Goal: Information Seeking & Learning: Learn about a topic

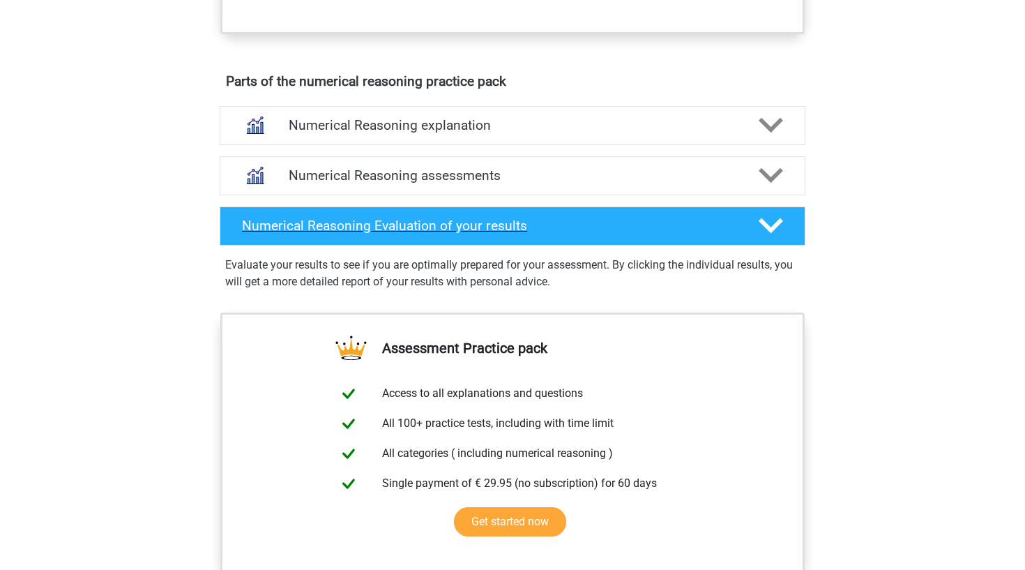
scroll to position [733, 0]
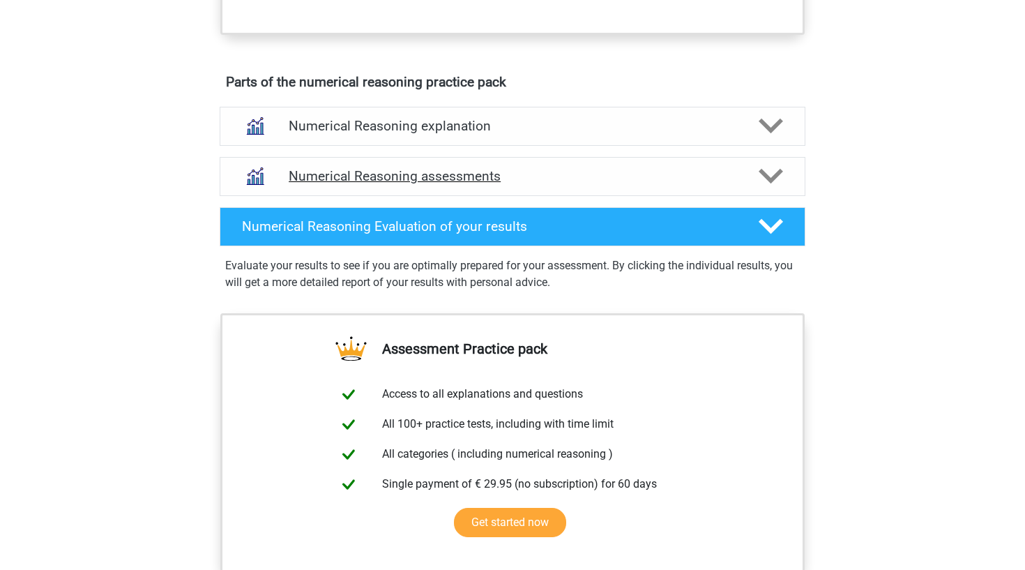
click at [422, 184] on h4 "Numerical Reasoning assessments" at bounding box center [513, 176] width 448 height 16
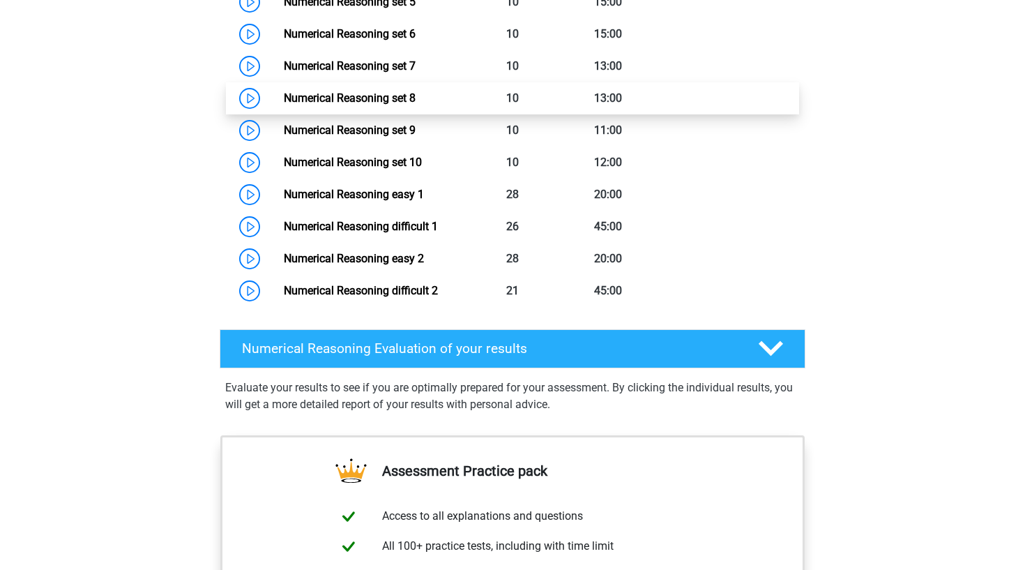
scroll to position [1165, 0]
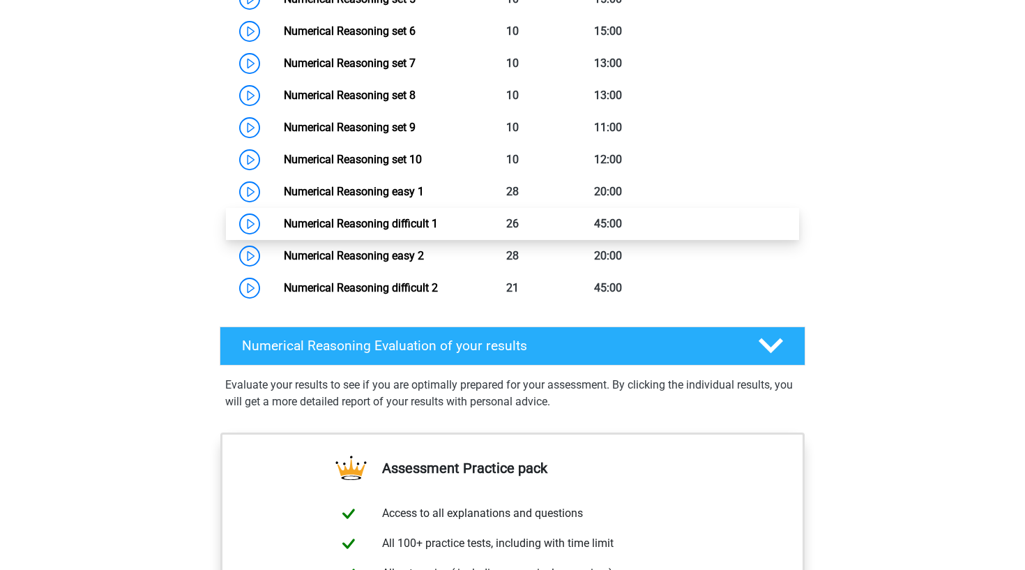
click at [307, 230] on link "Numerical Reasoning difficult 1" at bounding box center [361, 223] width 154 height 13
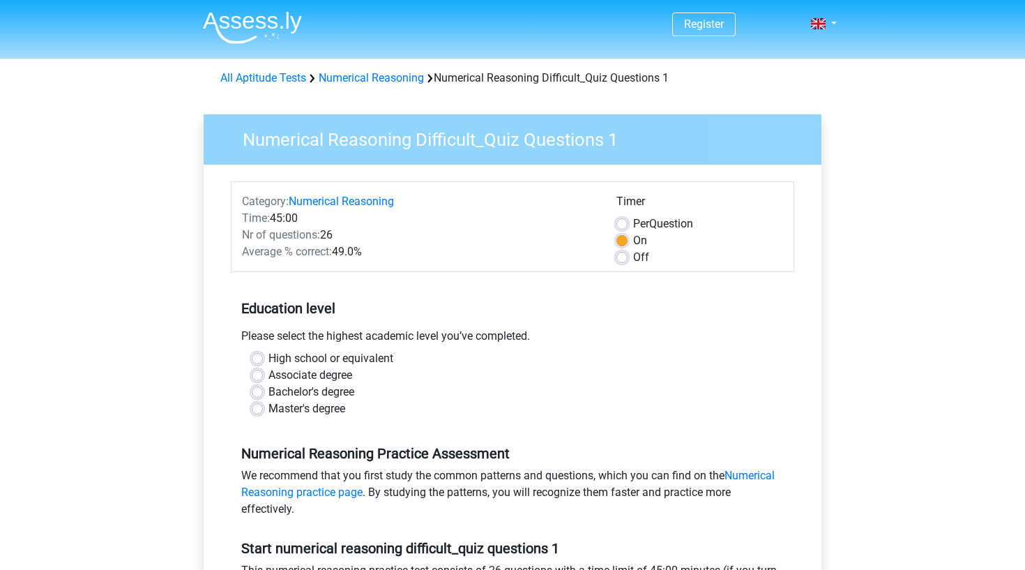
click at [268, 392] on label "Bachelor's degree" at bounding box center [311, 391] width 86 height 17
click at [257, 392] on input "Bachelor's degree" at bounding box center [257, 390] width 11 height 14
radio input "true"
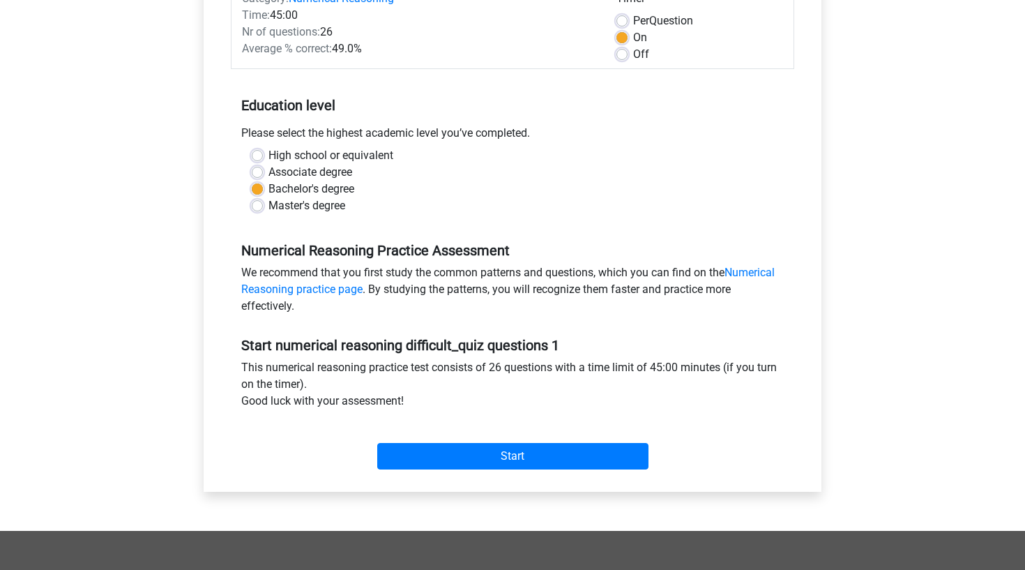
scroll to position [203, 0]
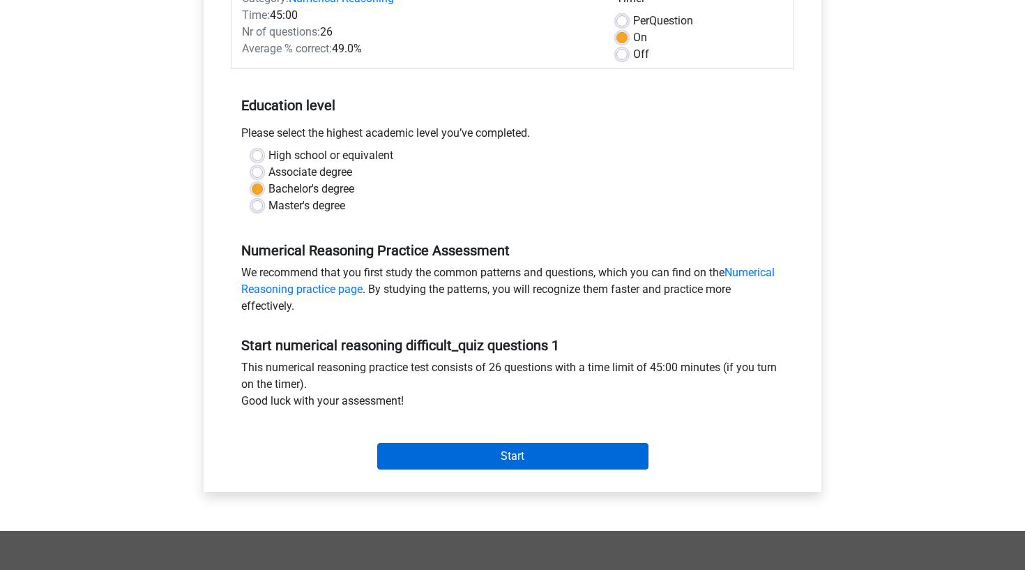
click at [457, 461] on input "Start" at bounding box center [512, 456] width 271 height 26
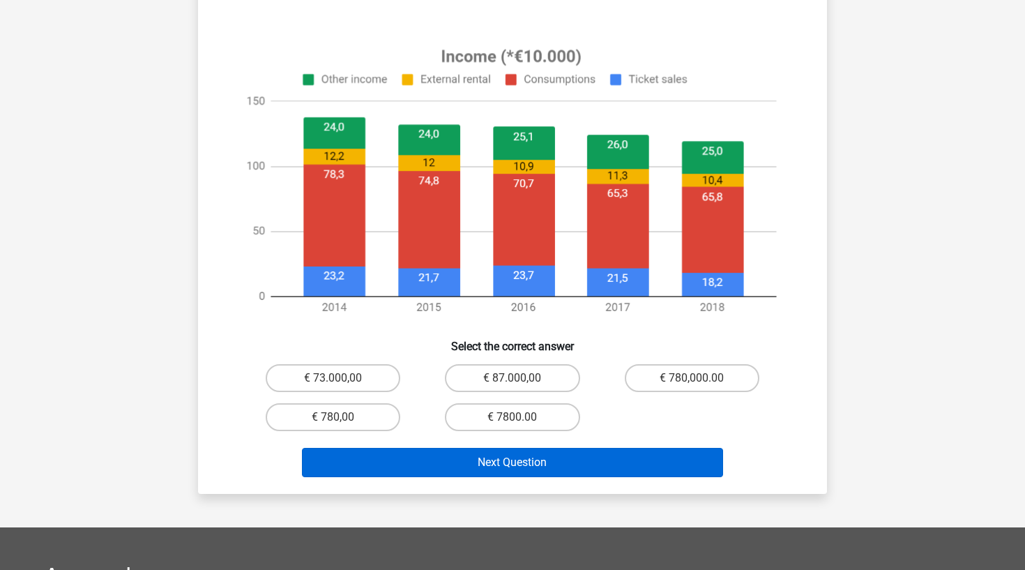
scroll to position [492, 0]
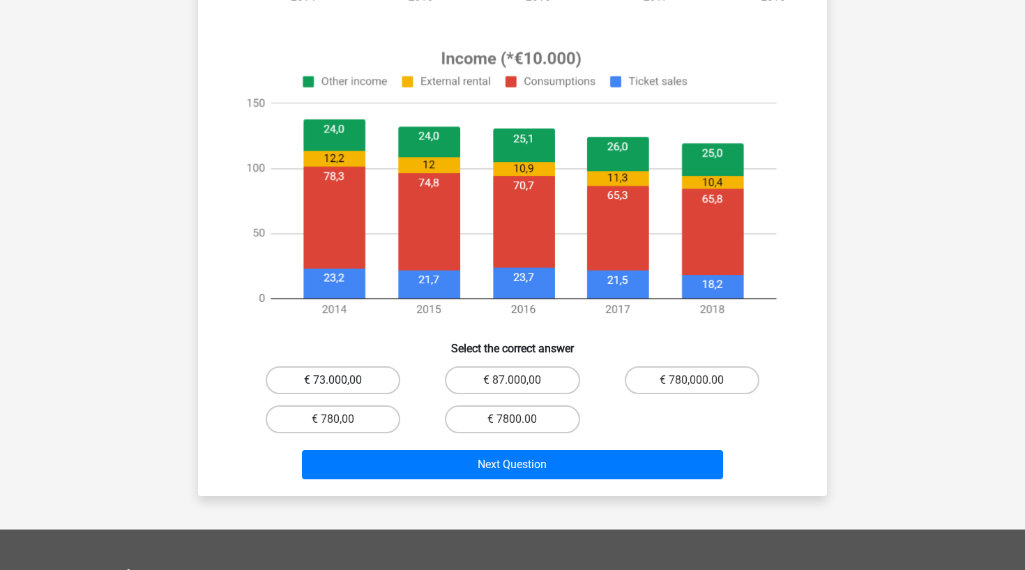
click at [353, 375] on label "€ 73.000,00" at bounding box center [333, 380] width 135 height 28
click at [342, 380] on input "€ 73.000,00" at bounding box center [337, 384] width 9 height 9
radio input "true"
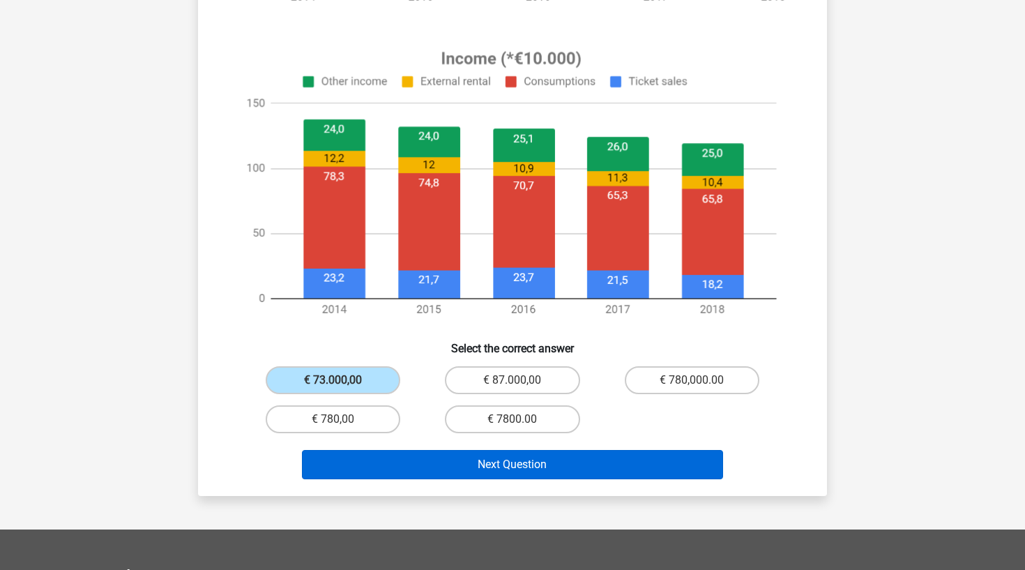
click at [394, 460] on button "Next Question" at bounding box center [513, 464] width 422 height 29
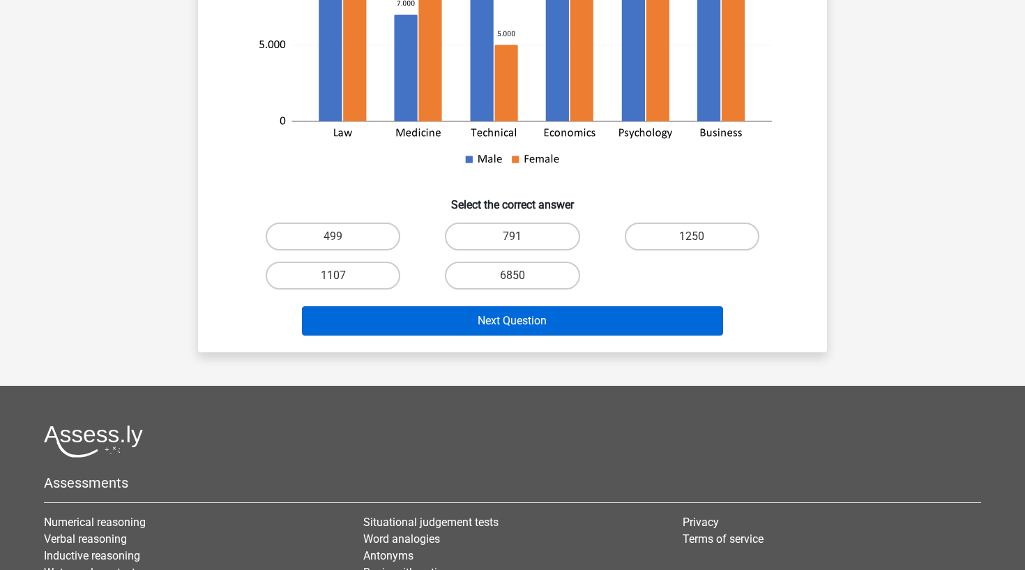
scroll to position [423, 0]
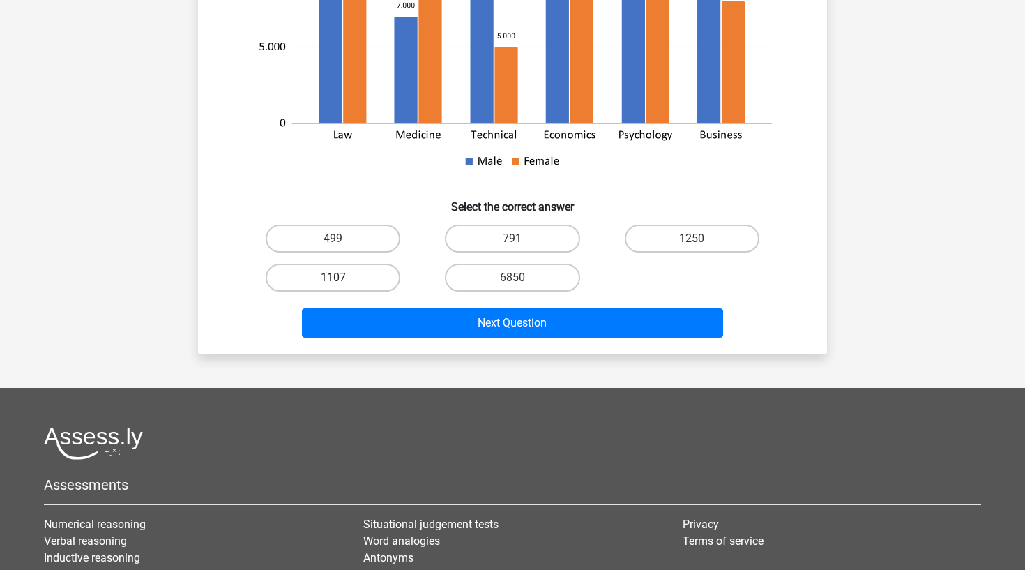
click at [388, 263] on label "1107" at bounding box center [333, 277] width 135 height 28
click at [342, 277] on input "1107" at bounding box center [337, 281] width 9 height 9
radio input "true"
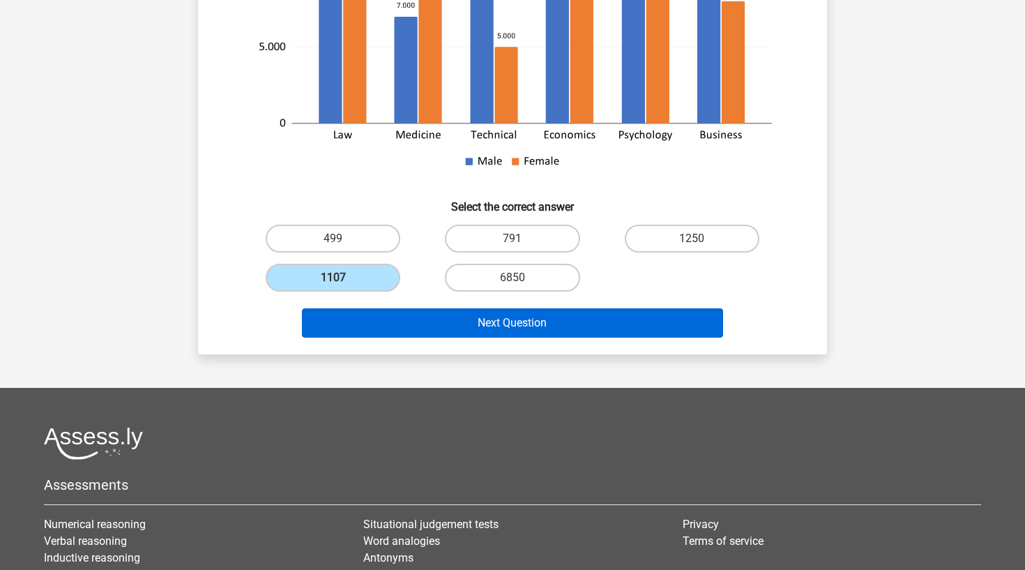
click at [427, 308] on button "Next Question" at bounding box center [513, 322] width 422 height 29
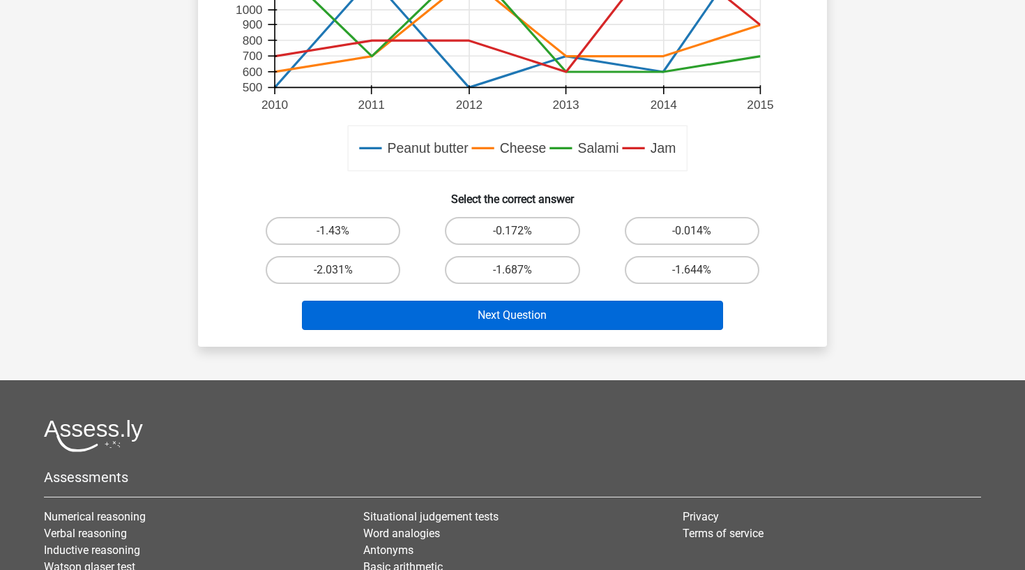
scroll to position [583, 0]
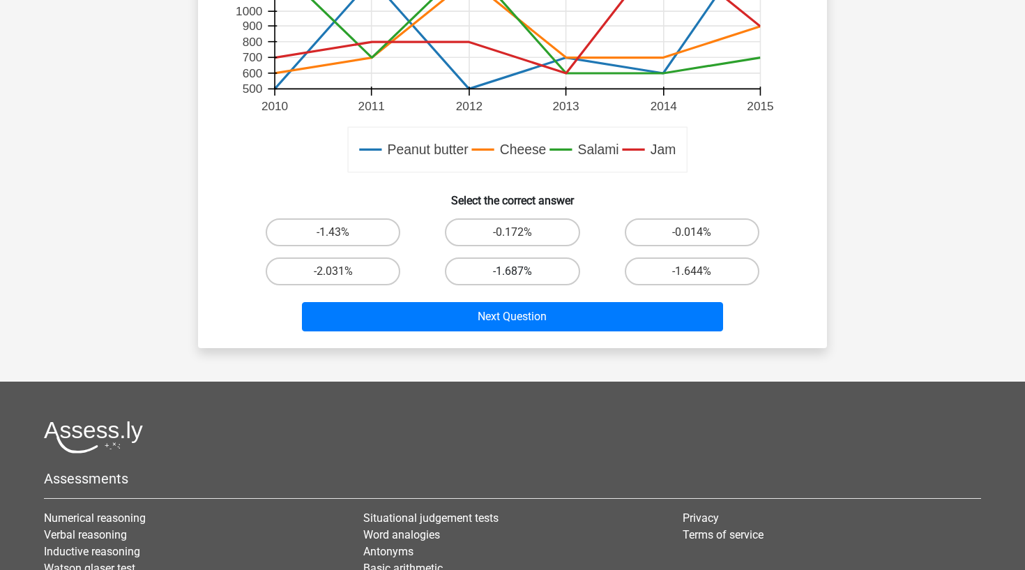
click at [498, 277] on label "-1.687%" at bounding box center [512, 271] width 135 height 28
click at [512, 277] on input "-1.687%" at bounding box center [516, 275] width 9 height 9
radio input "true"
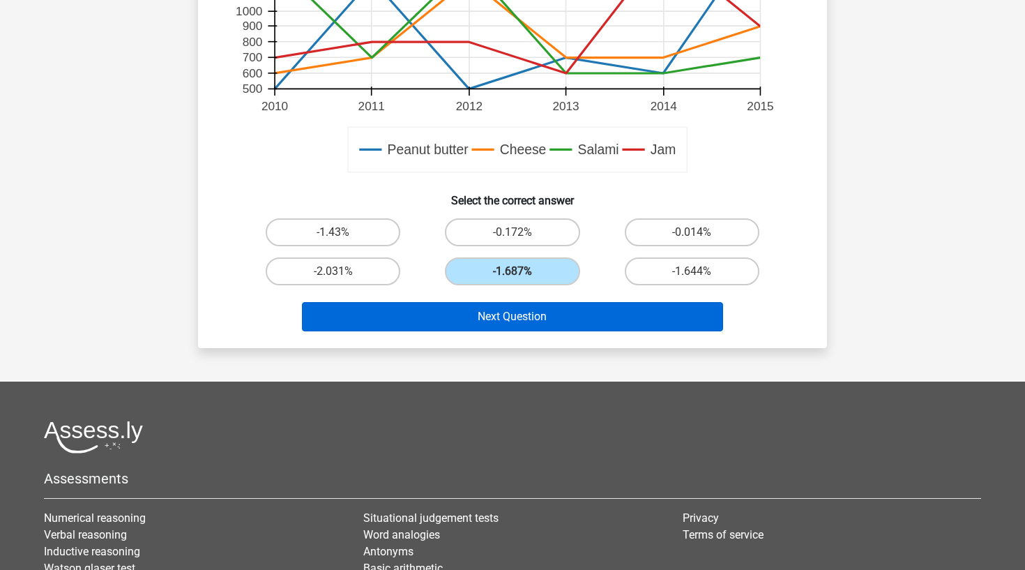
click at [498, 315] on button "Next Question" at bounding box center [513, 316] width 422 height 29
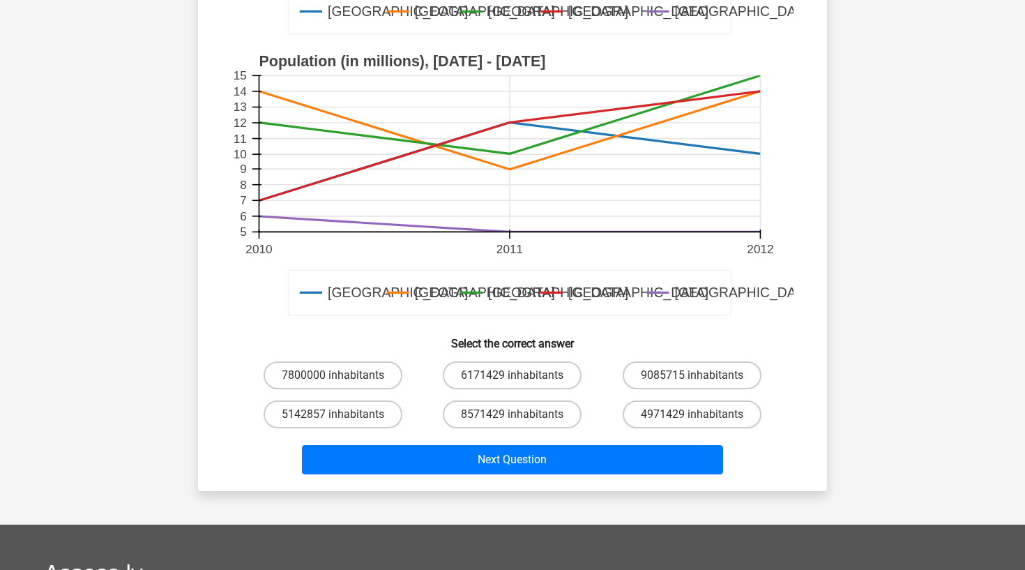
scroll to position [389, 0]
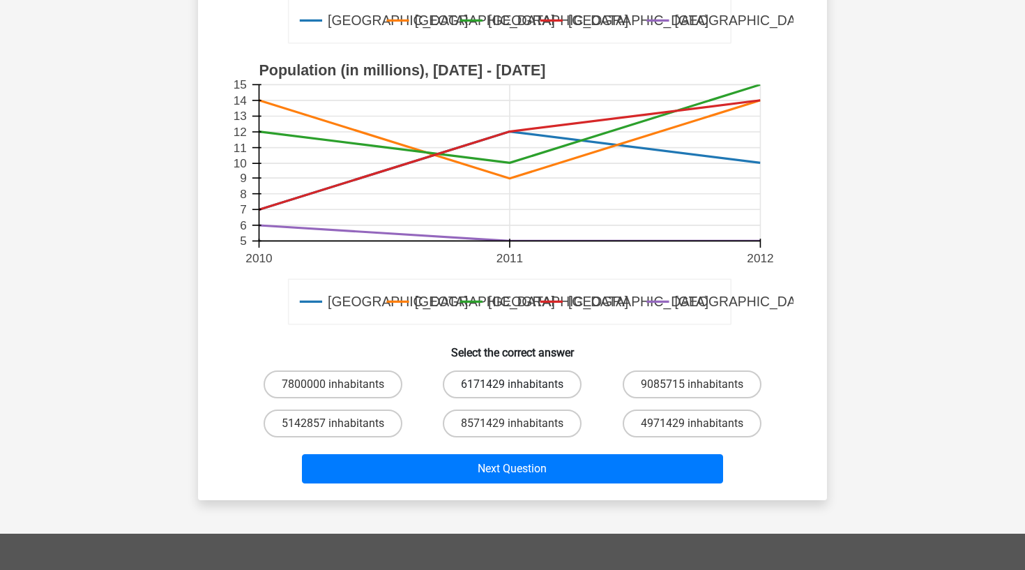
click at [547, 386] on label "6171429 inhabitants" at bounding box center [512, 384] width 139 height 28
click at [521, 386] on input "6171429 inhabitants" at bounding box center [516, 388] width 9 height 9
radio input "true"
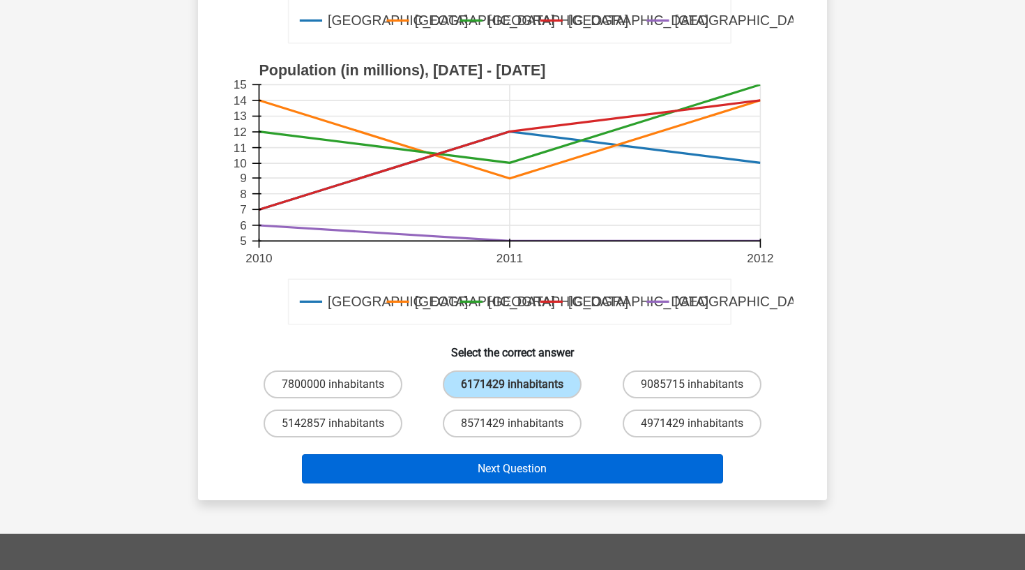
click at [546, 472] on button "Next Question" at bounding box center [513, 468] width 422 height 29
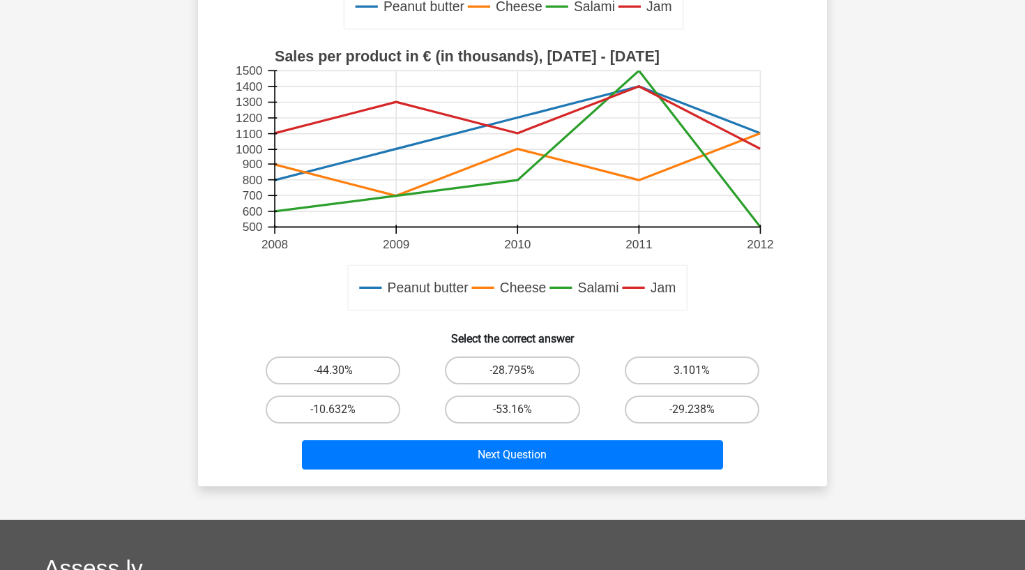
scroll to position [425, 0]
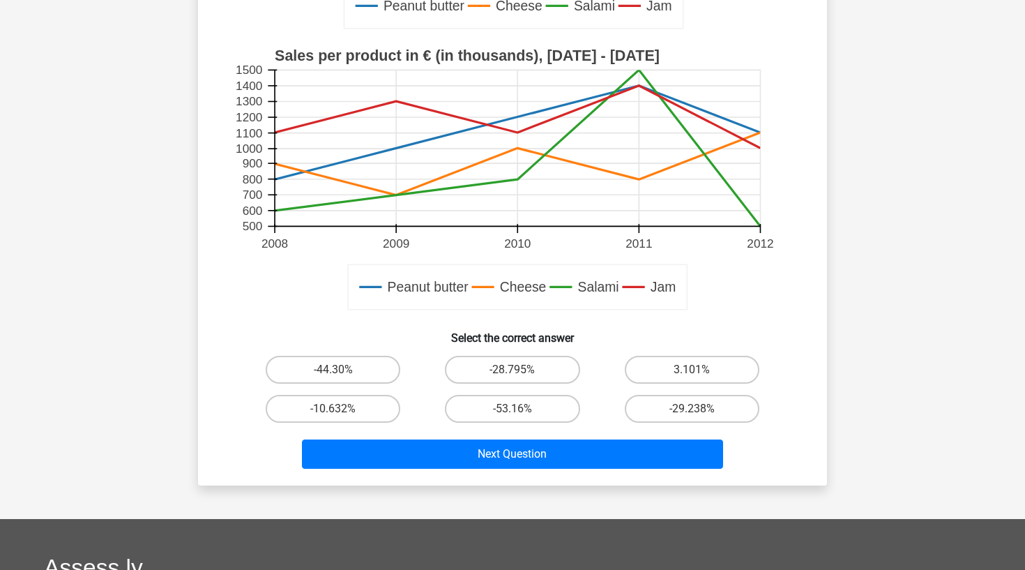
drag, startPoint x: 553, startPoint y: 409, endPoint x: 555, endPoint y: 432, distance: 23.0
click at [553, 409] on label "-53.16%" at bounding box center [512, 409] width 135 height 28
click at [521, 409] on input "-53.16%" at bounding box center [516, 412] width 9 height 9
radio input "true"
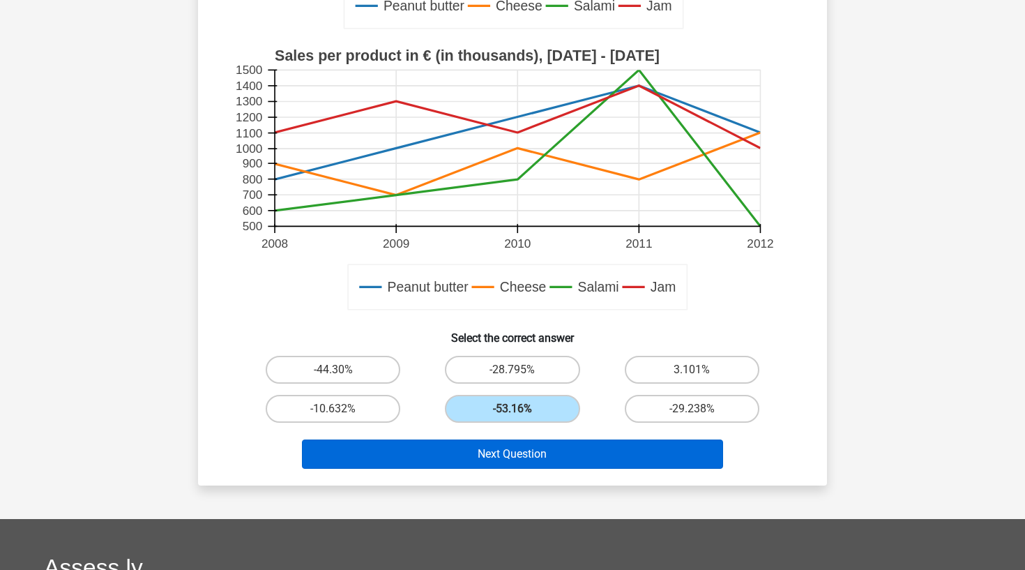
click at [557, 454] on button "Next Question" at bounding box center [513, 453] width 422 height 29
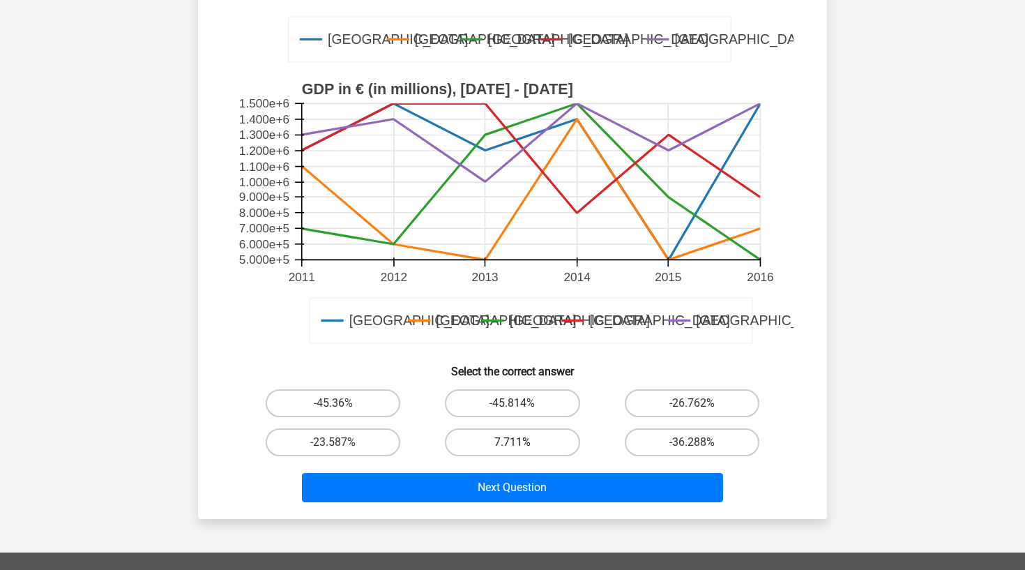
scroll to position [396, 0]
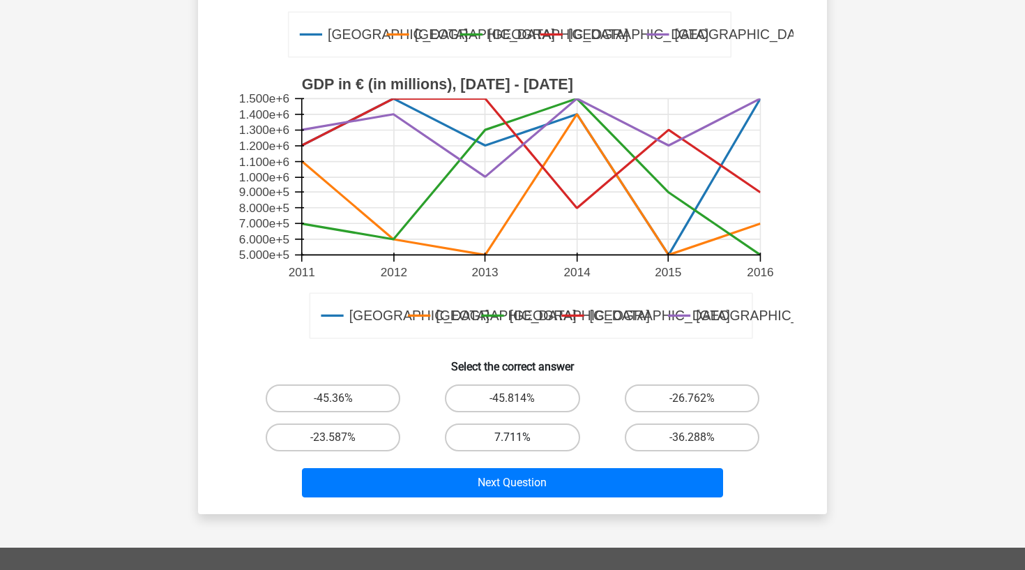
click at [538, 449] on label "7.711%" at bounding box center [512, 437] width 135 height 28
click at [521, 446] on input "7.711%" at bounding box center [516, 441] width 9 height 9
radio input "true"
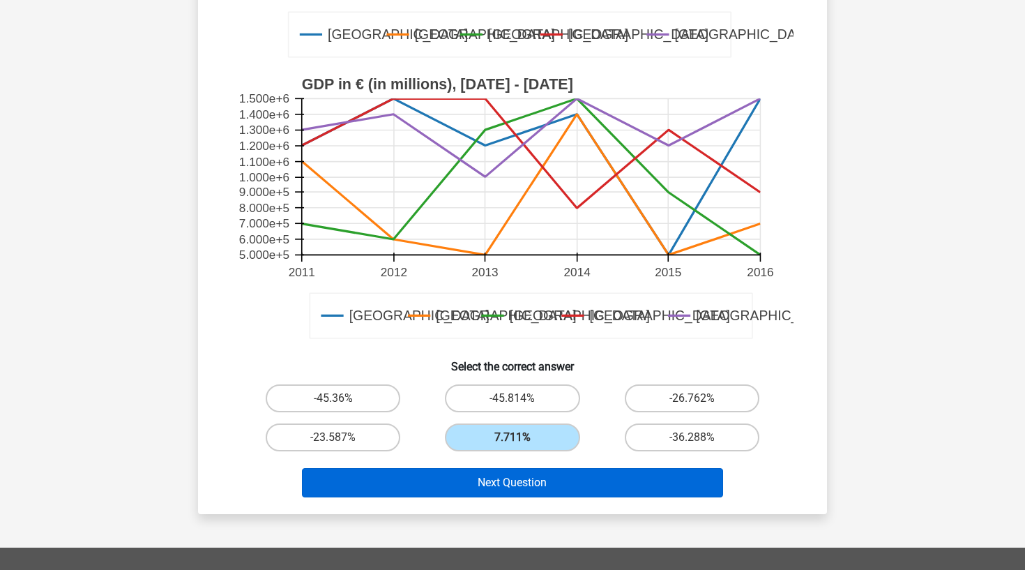
click at [541, 485] on button "Next Question" at bounding box center [513, 482] width 422 height 29
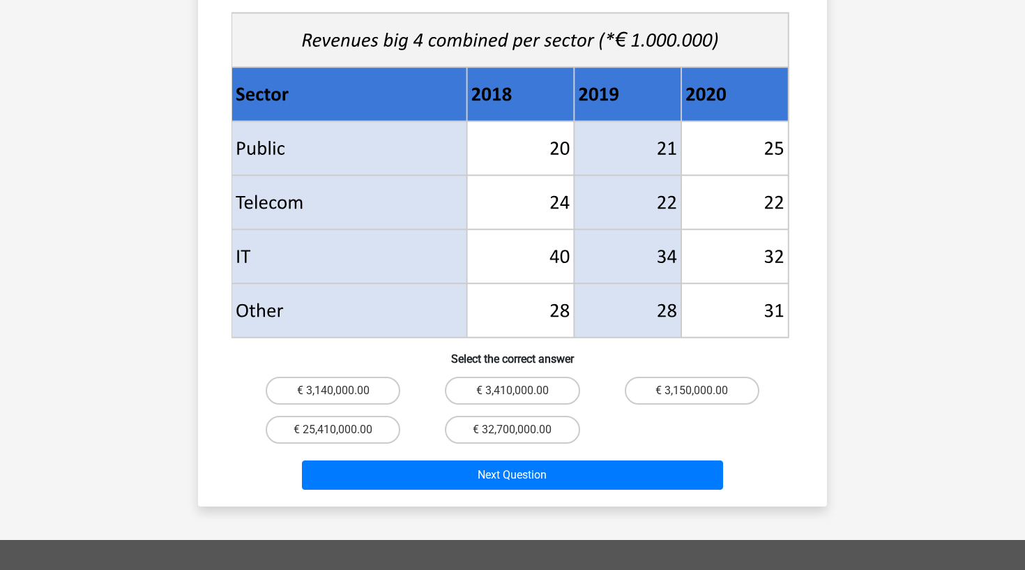
scroll to position [525, 0]
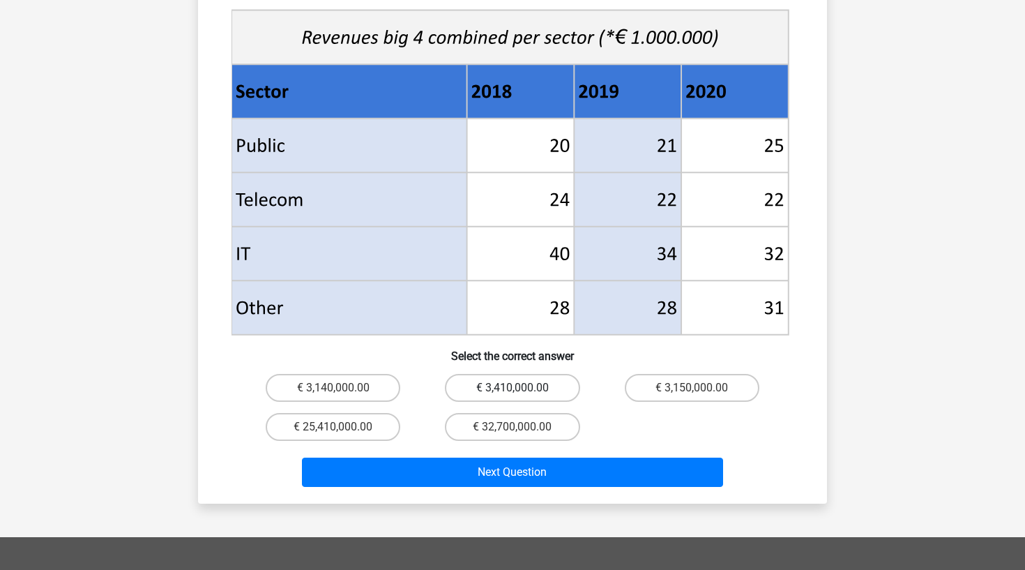
click at [505, 374] on label "€ 3,410,000.00" at bounding box center [512, 388] width 135 height 28
click at [512, 388] on input "€ 3,410,000.00" at bounding box center [516, 392] width 9 height 9
radio input "true"
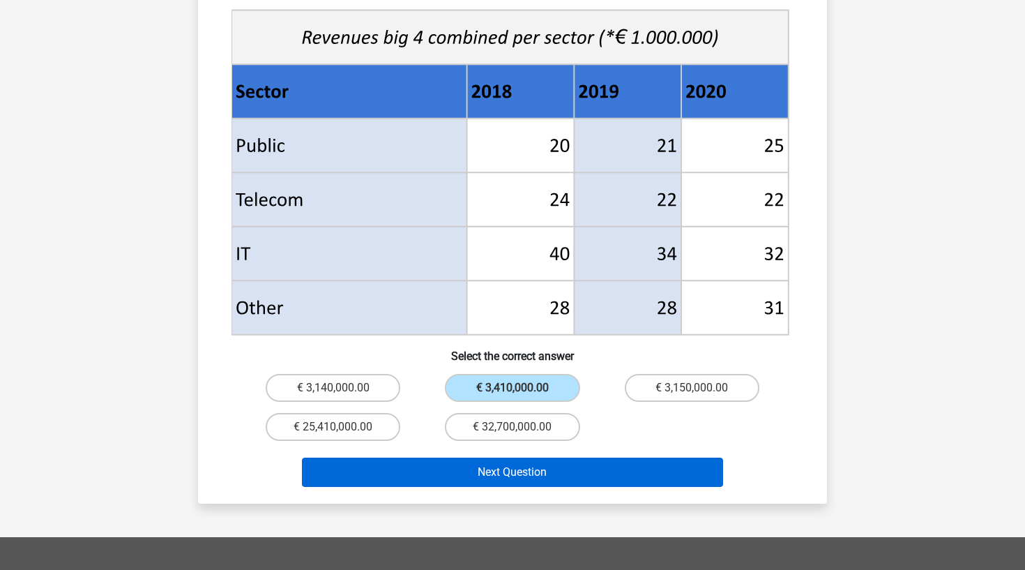
click at [430, 457] on button "Next Question" at bounding box center [513, 471] width 422 height 29
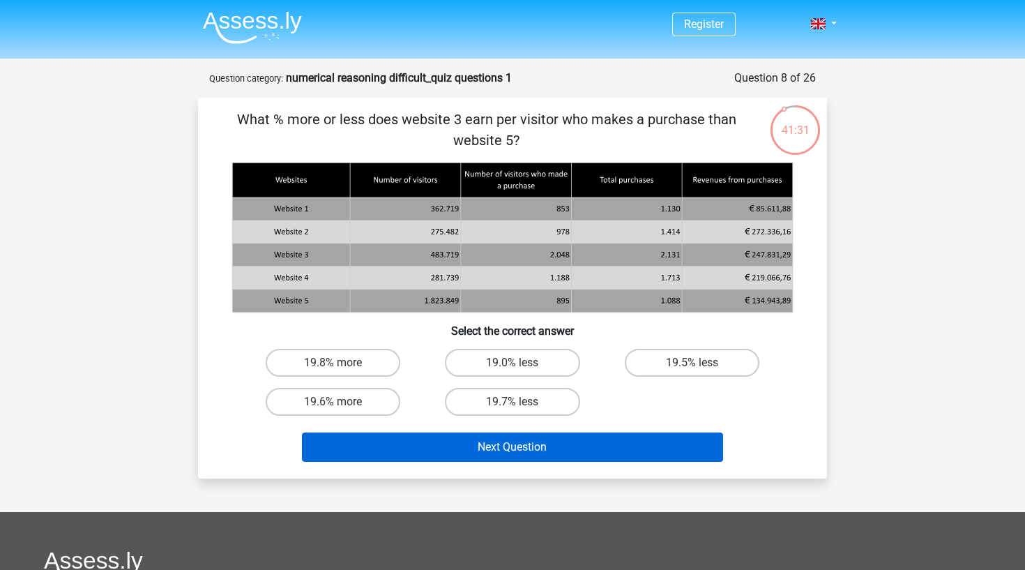
scroll to position [0, 0]
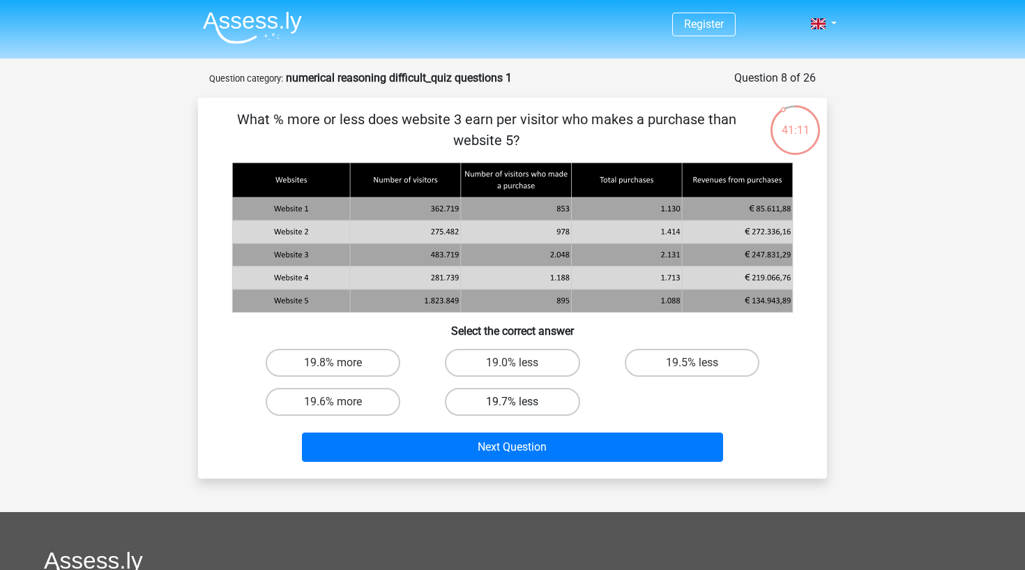
click at [534, 401] on label "19.7% less" at bounding box center [512, 402] width 135 height 28
click at [521, 402] on input "19.7% less" at bounding box center [516, 406] width 9 height 9
radio input "true"
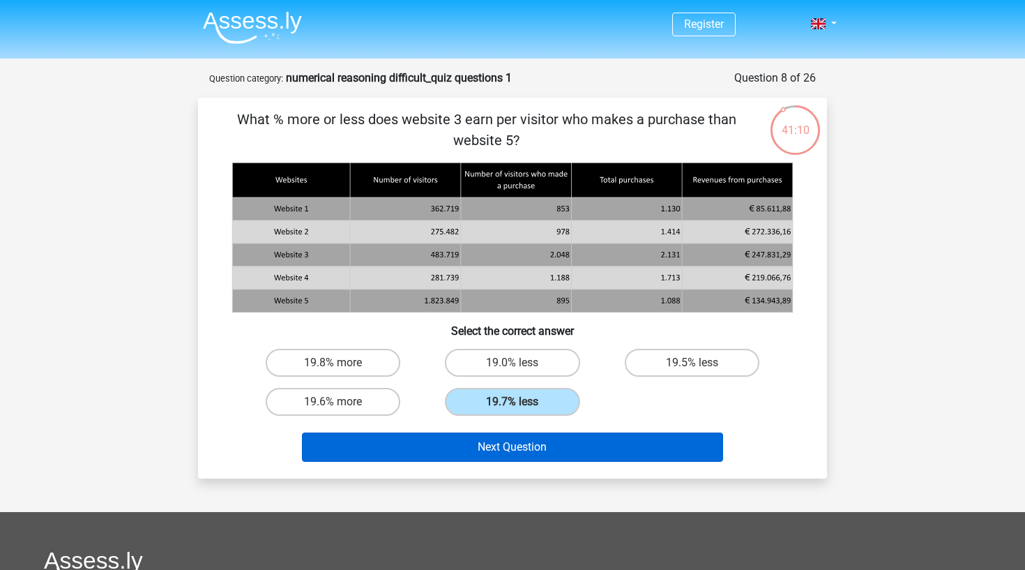
click at [531, 448] on button "Next Question" at bounding box center [513, 446] width 422 height 29
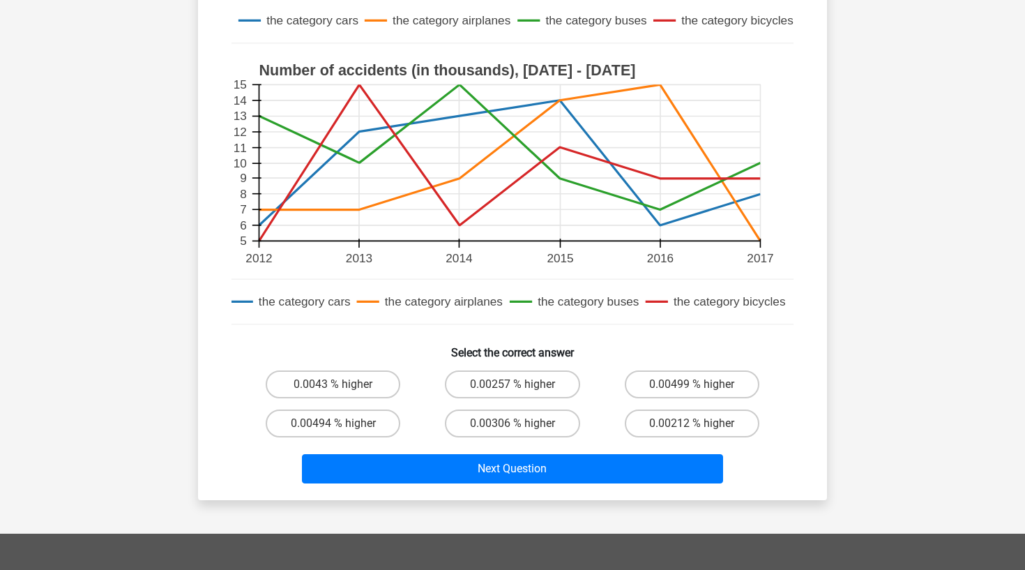
scroll to position [408, 0]
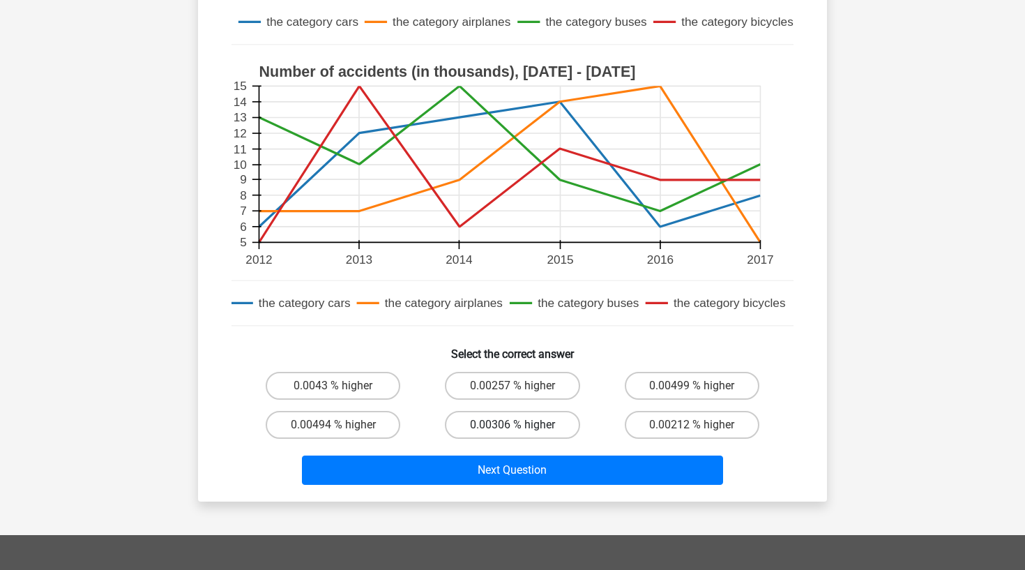
click at [487, 411] on label "0.00306 % higher" at bounding box center [512, 425] width 135 height 28
click at [512, 425] on input "0.00306 % higher" at bounding box center [516, 429] width 9 height 9
radio input "true"
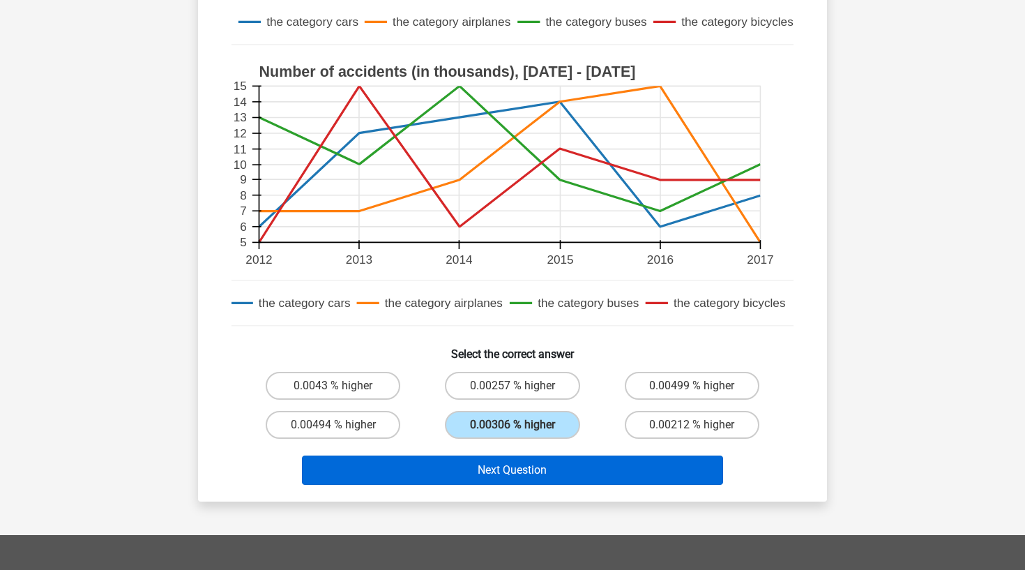
click at [494, 480] on button "Next Question" at bounding box center [513, 469] width 422 height 29
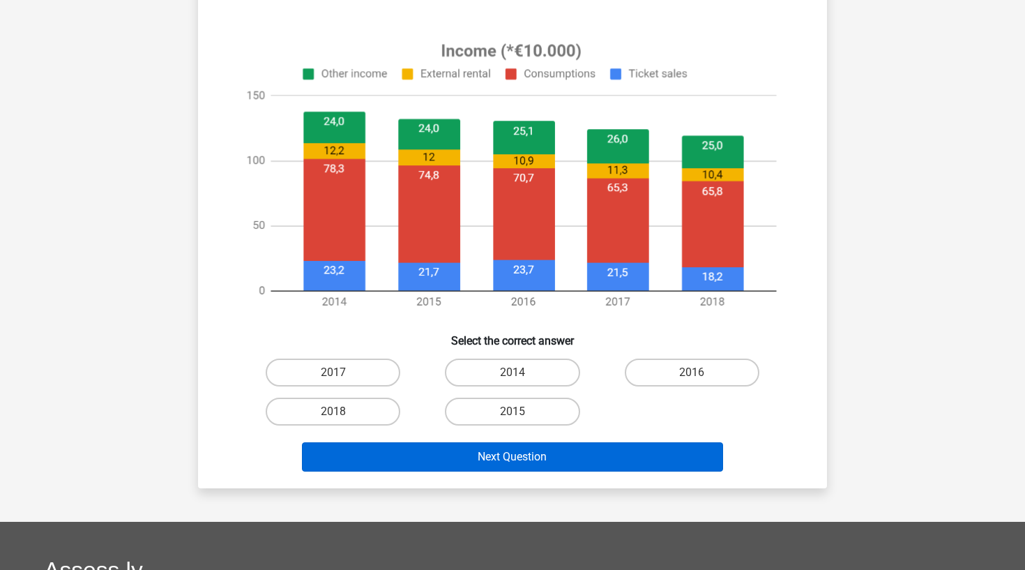
scroll to position [497, 0]
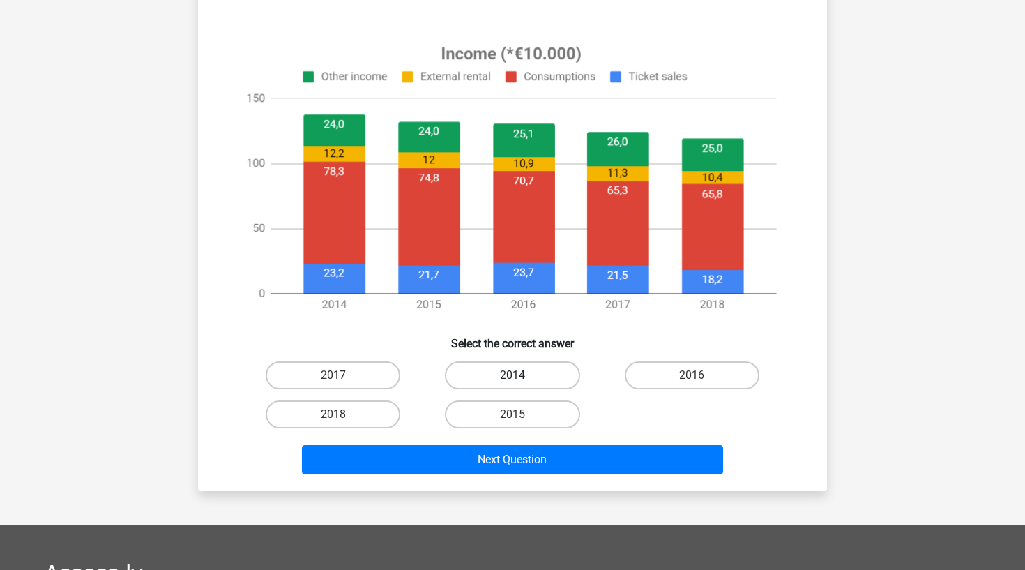
click at [510, 381] on label "2014" at bounding box center [512, 375] width 135 height 28
click at [512, 381] on input "2014" at bounding box center [516, 379] width 9 height 9
radio input "true"
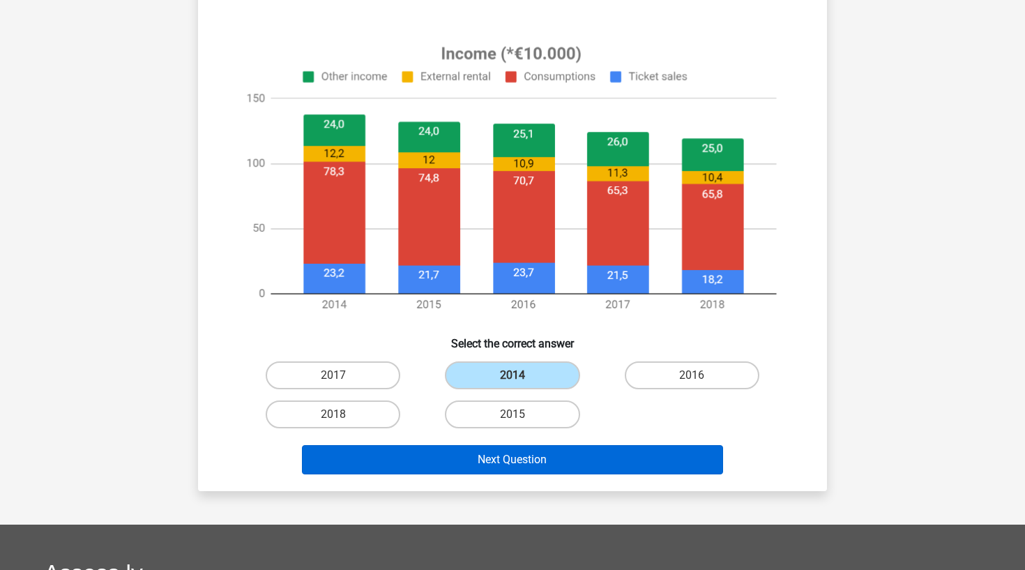
click at [509, 457] on button "Next Question" at bounding box center [513, 459] width 422 height 29
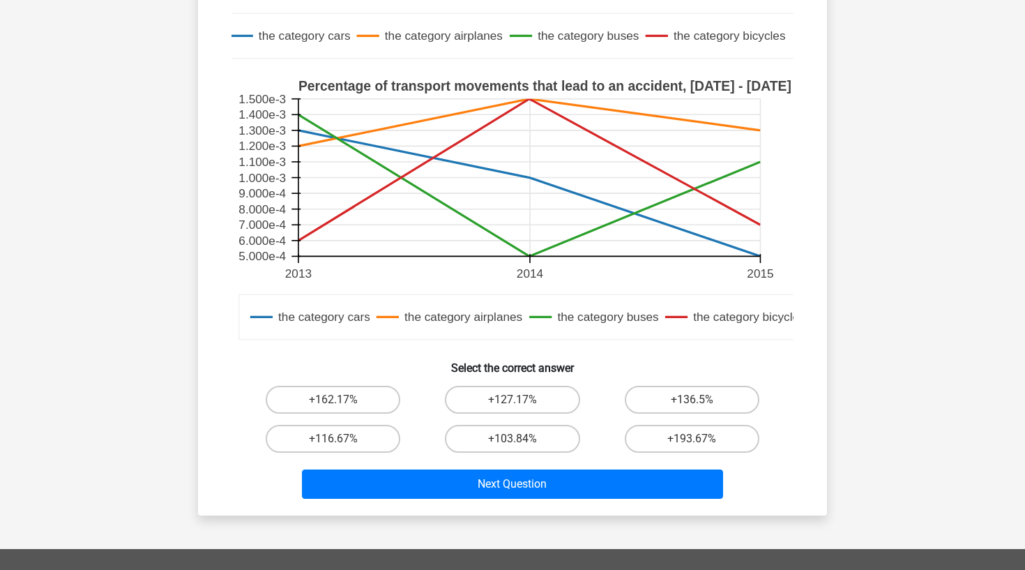
scroll to position [392, 0]
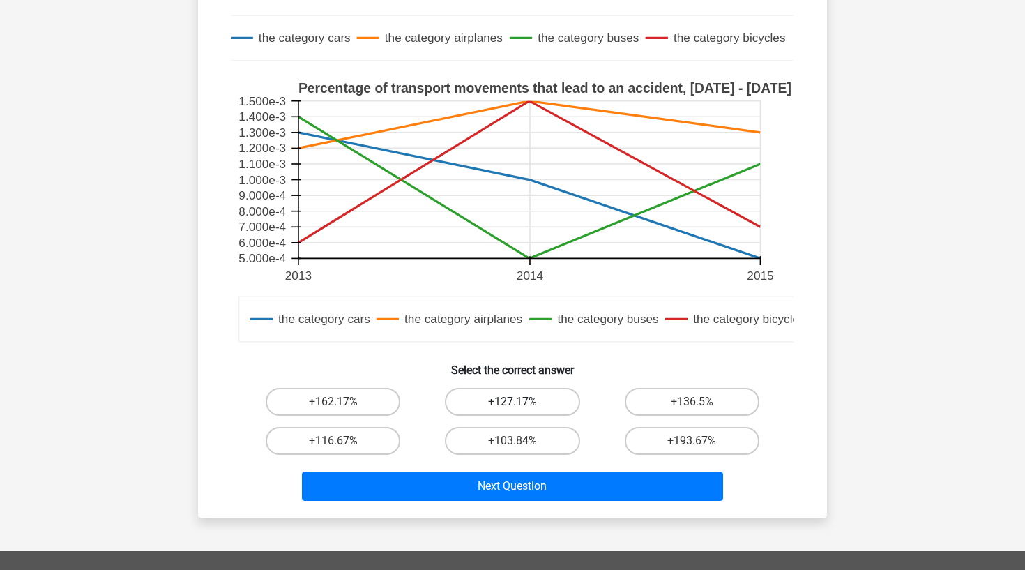
click at [505, 406] on label "+127.17%" at bounding box center [512, 402] width 135 height 28
click at [512, 406] on input "+127.17%" at bounding box center [516, 406] width 9 height 9
radio input "true"
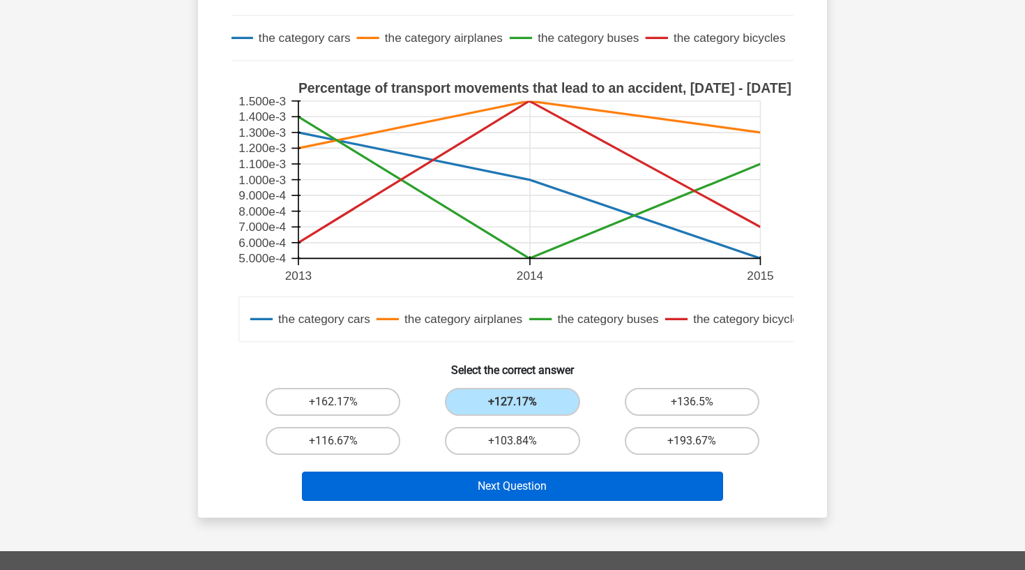
click at [510, 489] on button "Next Question" at bounding box center [513, 485] width 422 height 29
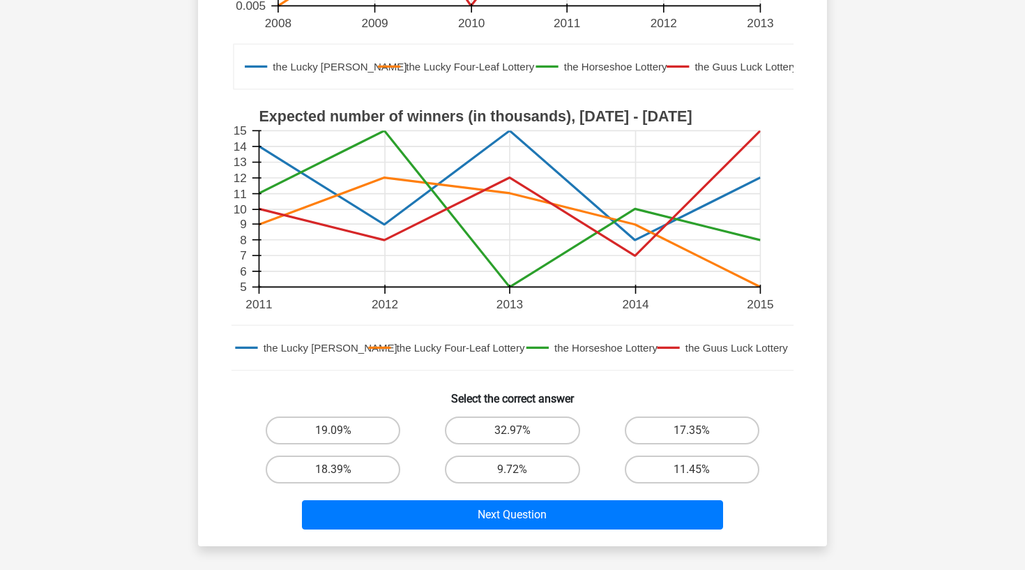
scroll to position [361, 0]
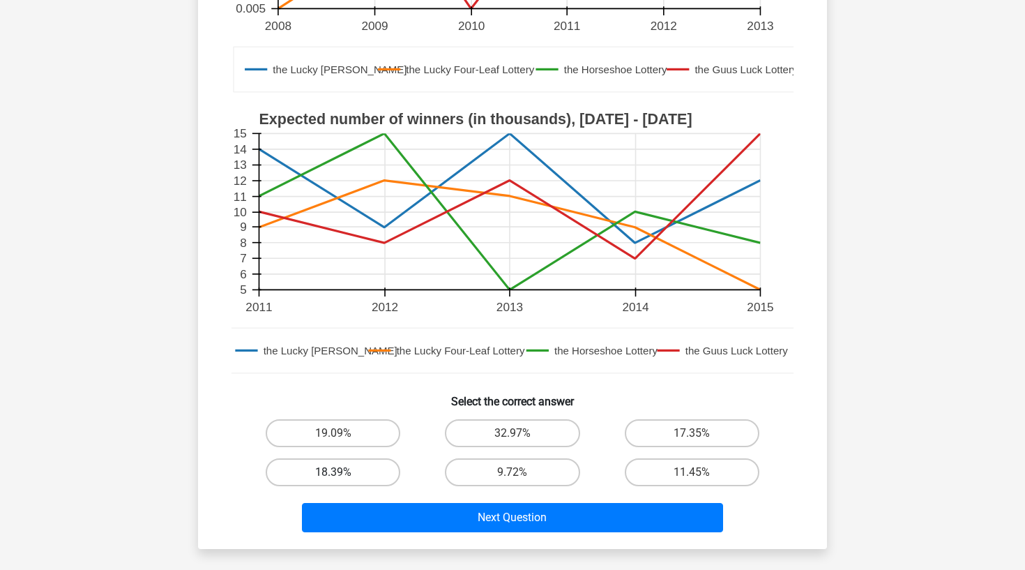
click at [369, 477] on label "18.39%" at bounding box center [333, 472] width 135 height 28
click at [342, 477] on input "18.39%" at bounding box center [337, 476] width 9 height 9
radio input "true"
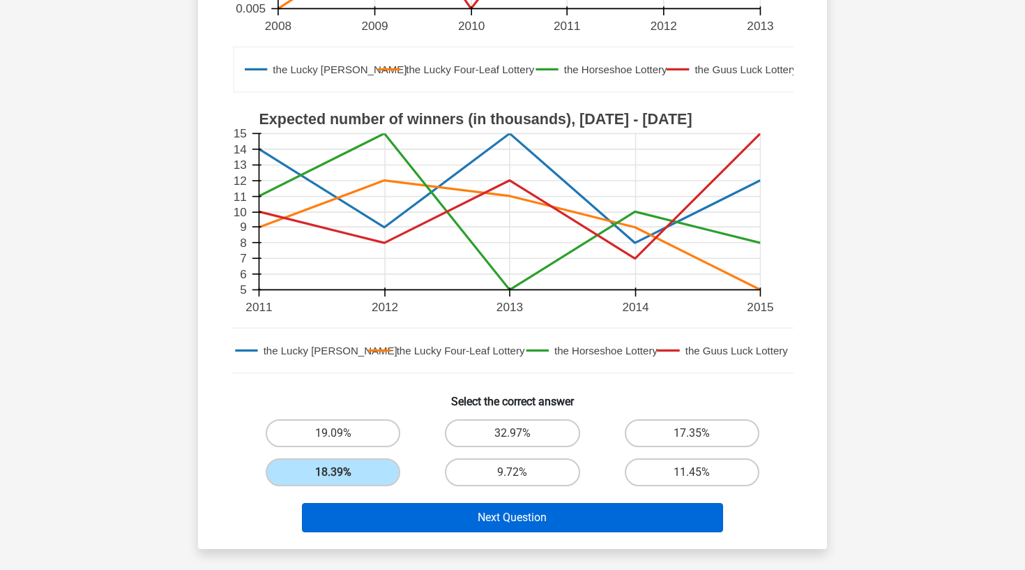
click at [402, 530] on button "Next Question" at bounding box center [513, 517] width 422 height 29
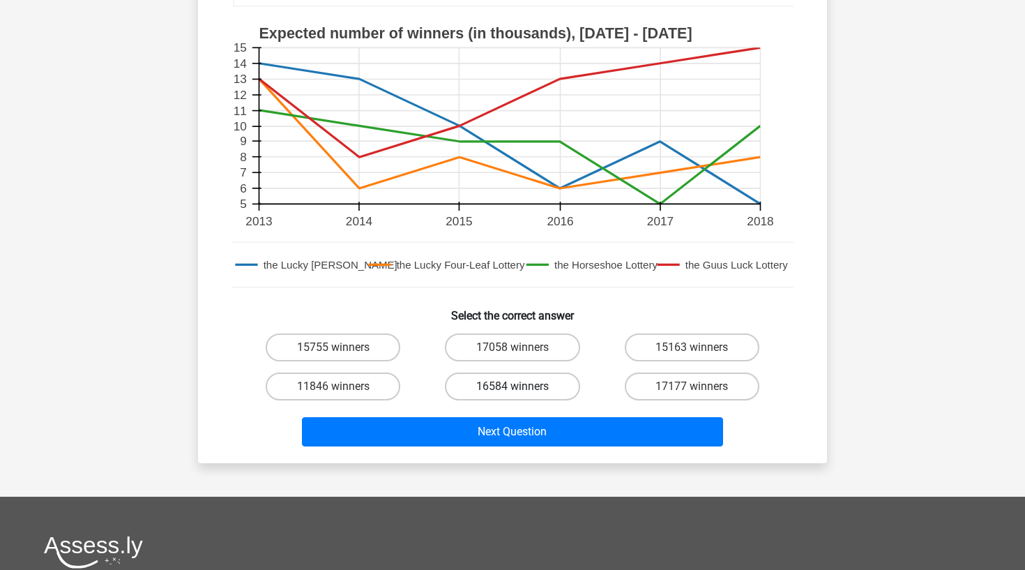
scroll to position [489, 0]
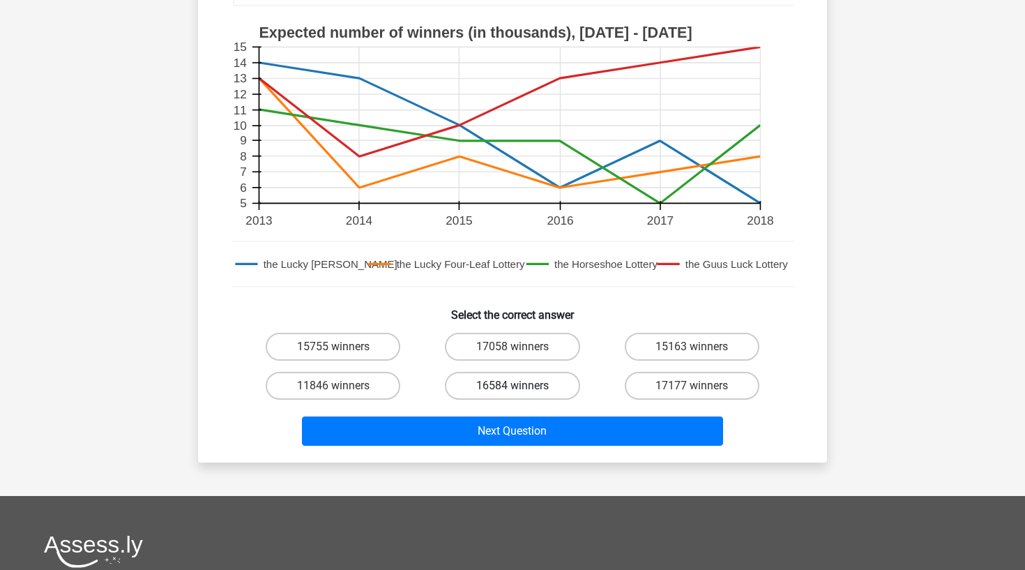
click at [489, 389] on label "16584 winners" at bounding box center [512, 386] width 135 height 28
click at [512, 389] on input "16584 winners" at bounding box center [516, 389] width 9 height 9
radio input "true"
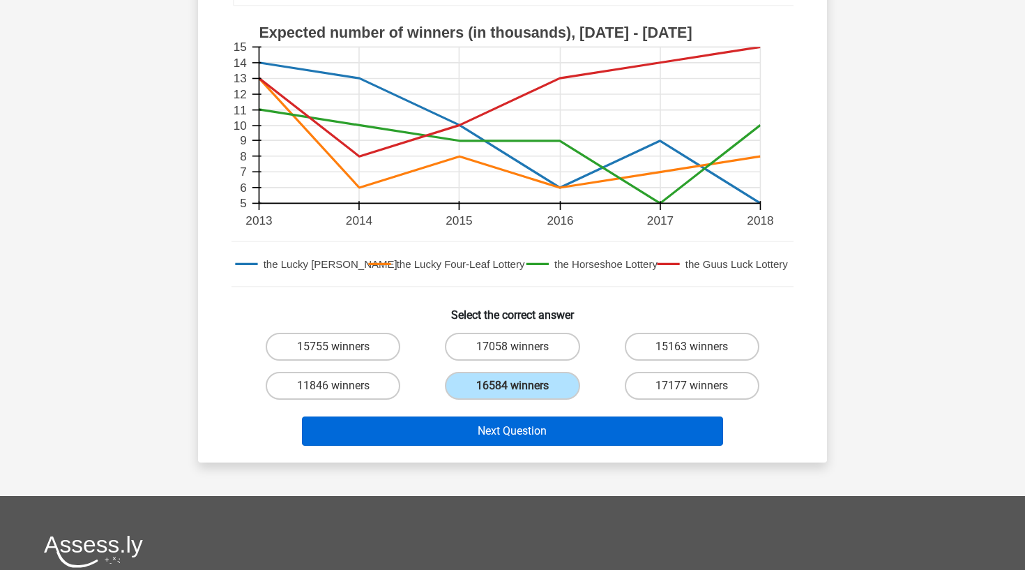
click at [488, 427] on button "Next Question" at bounding box center [513, 430] width 422 height 29
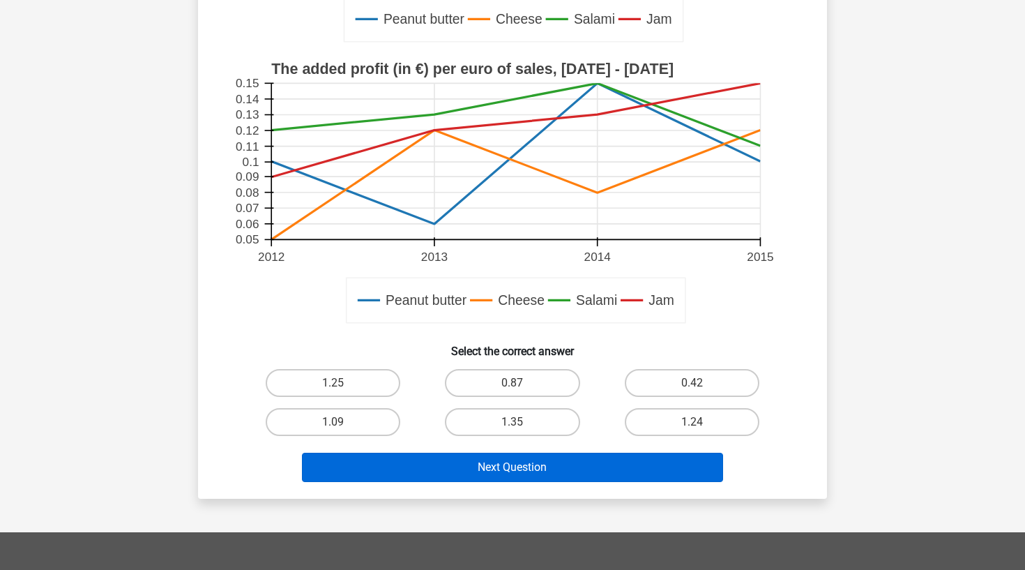
scroll to position [417, 0]
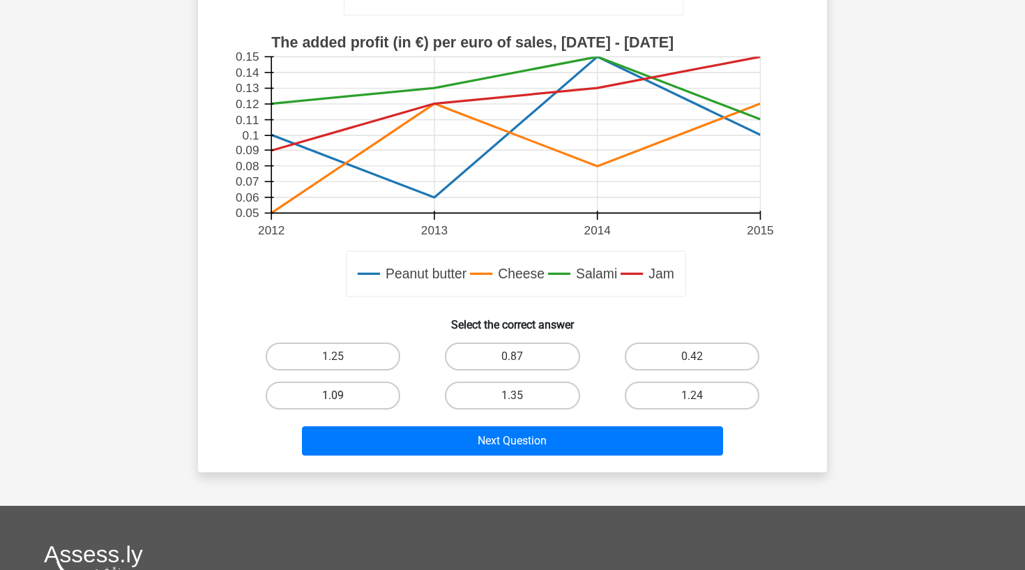
click at [367, 385] on label "1.09" at bounding box center [333, 395] width 135 height 28
click at [342, 395] on input "1.09" at bounding box center [337, 399] width 9 height 9
radio input "true"
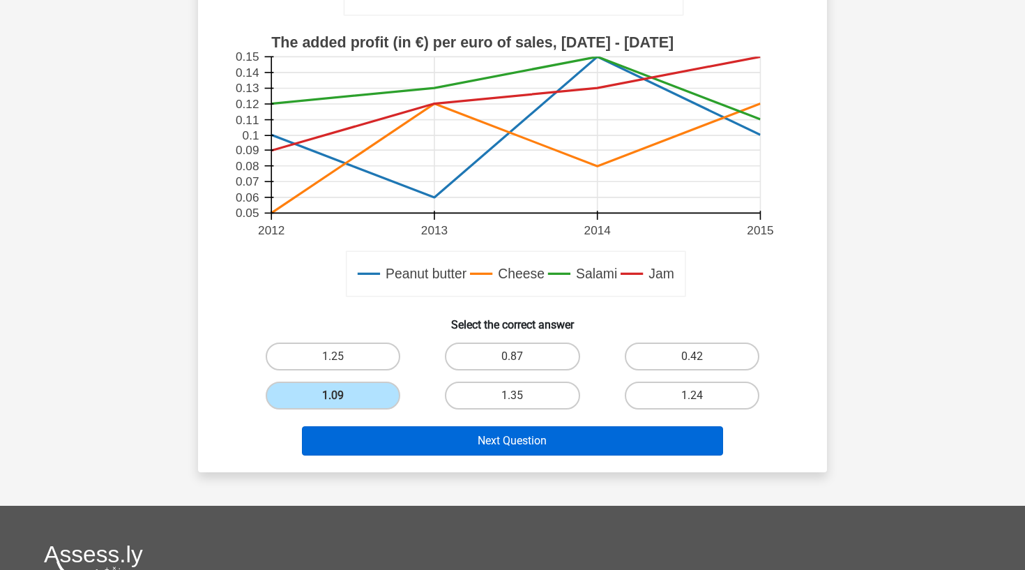
click at [392, 438] on button "Next Question" at bounding box center [513, 440] width 422 height 29
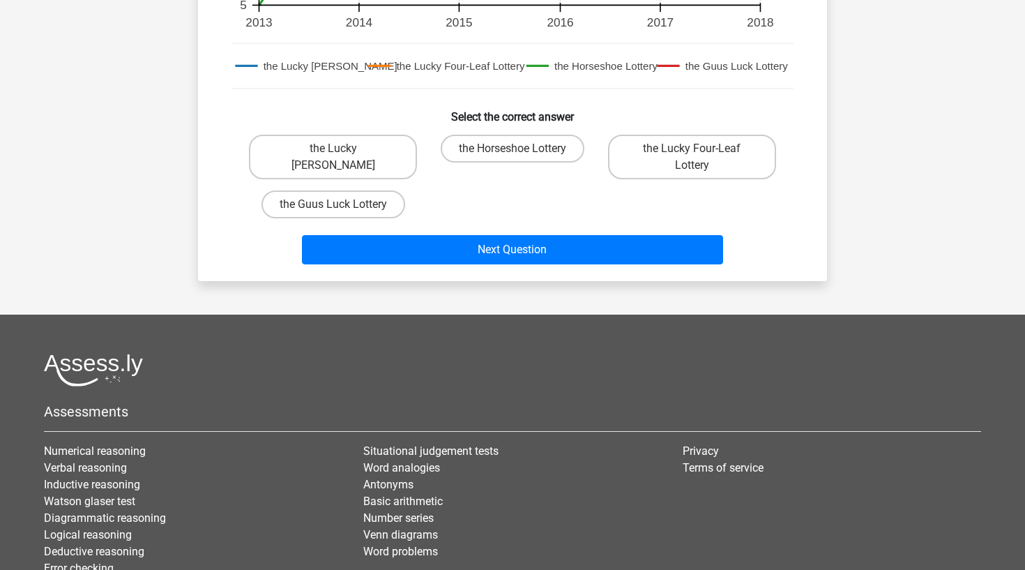
scroll to position [626, 0]
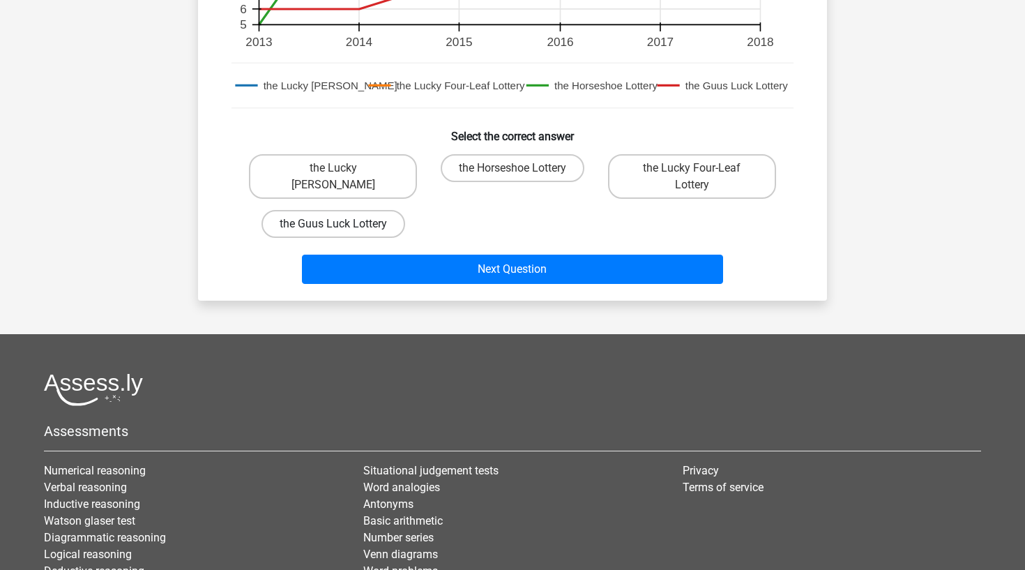
click at [392, 227] on label "the Guus Luck Lottery" at bounding box center [333, 224] width 144 height 28
click at [342, 227] on input "the Guus Luck Lottery" at bounding box center [337, 228] width 9 height 9
radio input "true"
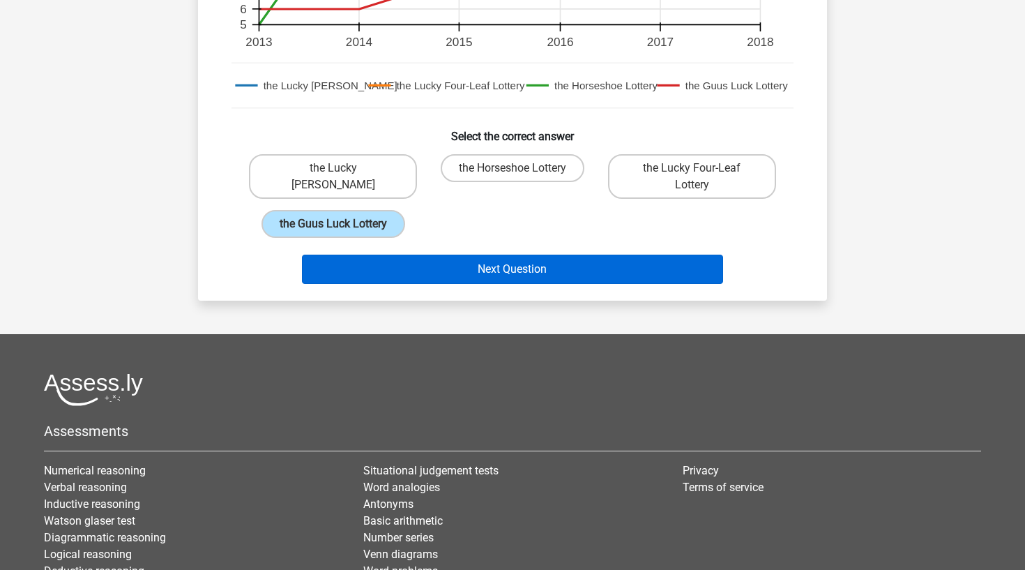
click at [396, 273] on button "Next Question" at bounding box center [513, 268] width 422 height 29
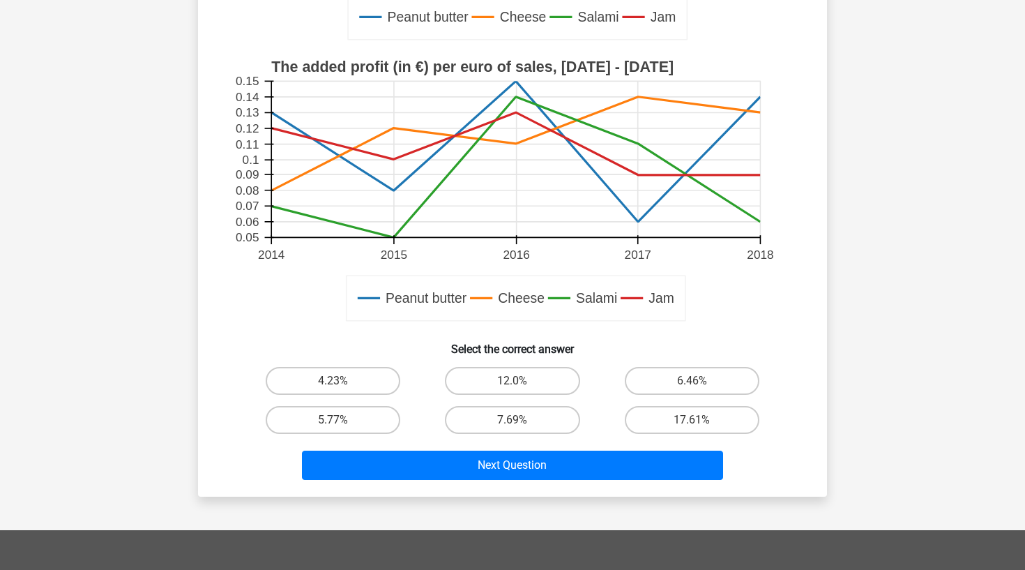
scroll to position [386, 0]
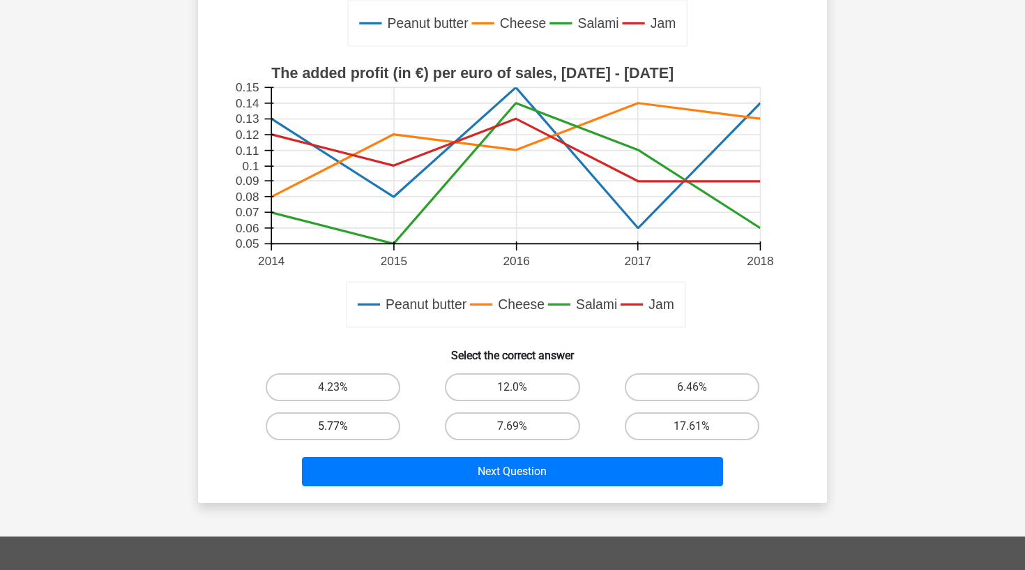
click at [378, 431] on label "5.77%" at bounding box center [333, 426] width 135 height 28
click at [342, 431] on input "5.77%" at bounding box center [337, 430] width 9 height 9
radio input "true"
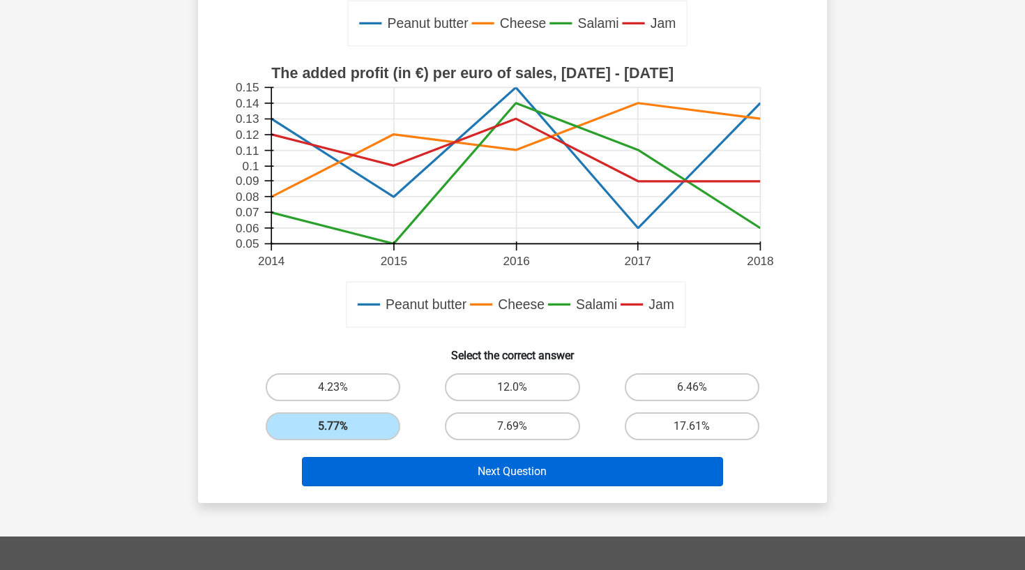
click at [412, 463] on button "Next Question" at bounding box center [513, 471] width 422 height 29
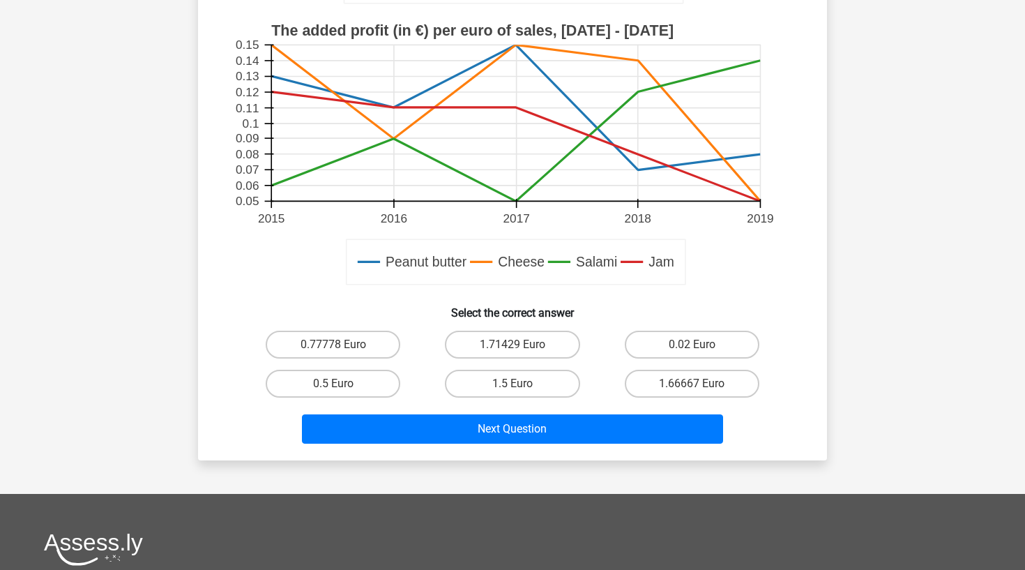
scroll to position [450, 0]
click at [422, 457] on div "What is the absolute difference between the the added profit (in €) per euro of…" at bounding box center [512, 54] width 629 height 812
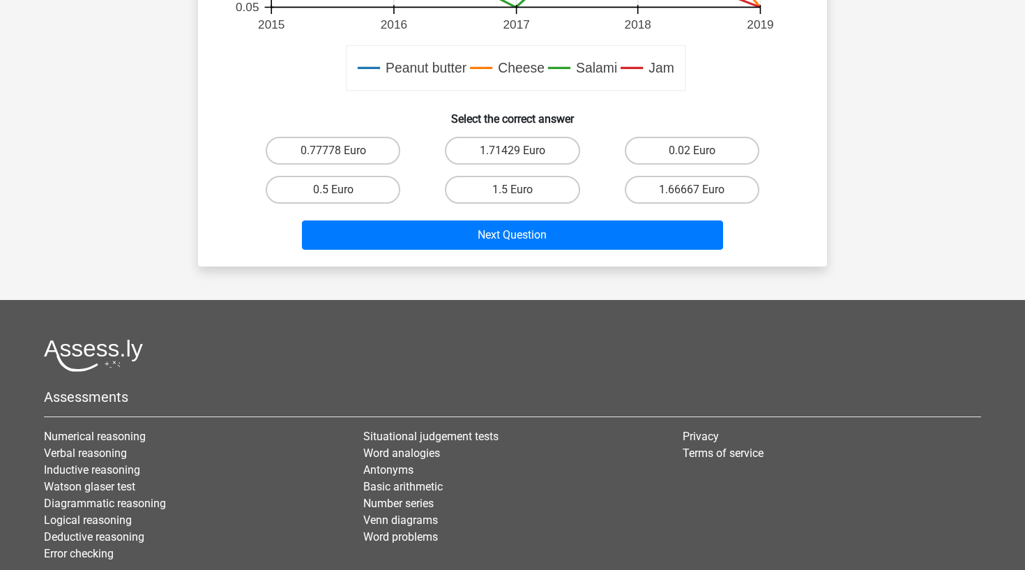
scroll to position [613, 0]
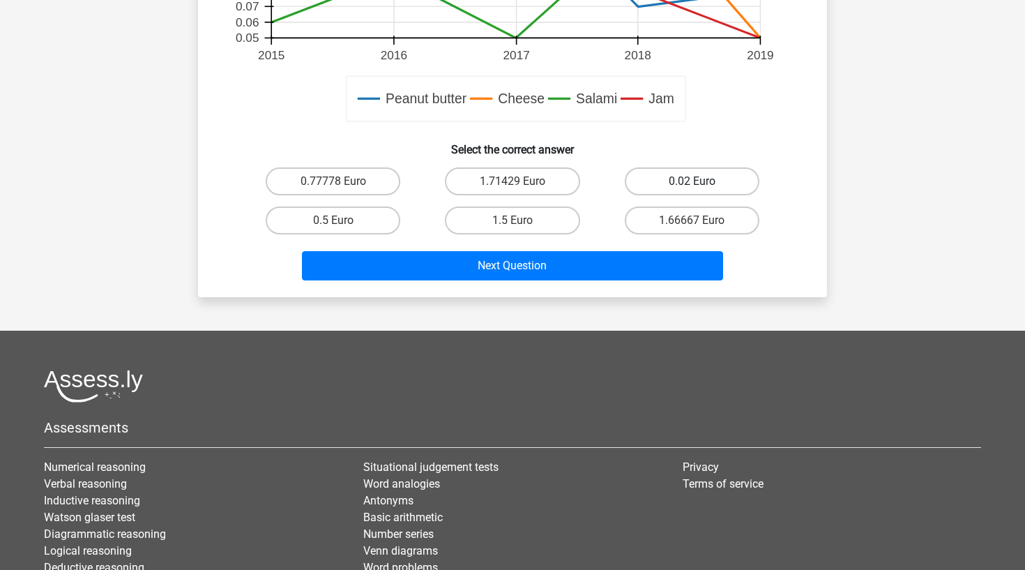
click at [673, 185] on label "0.02 Euro" at bounding box center [692, 181] width 135 height 28
click at [692, 185] on input "0.02 Euro" at bounding box center [696, 185] width 9 height 9
radio input "true"
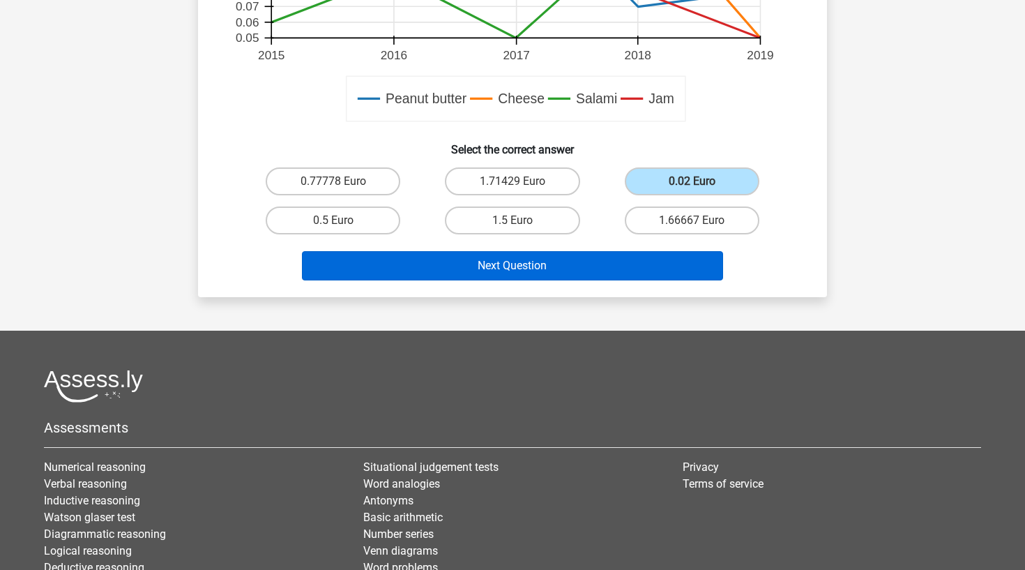
click at [626, 261] on button "Next Question" at bounding box center [513, 265] width 422 height 29
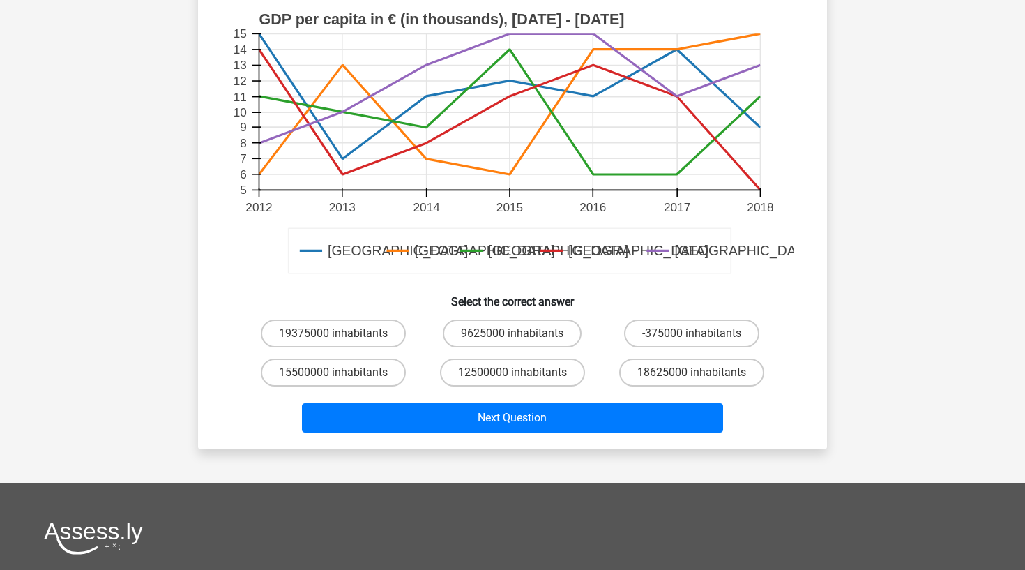
scroll to position [436, 0]
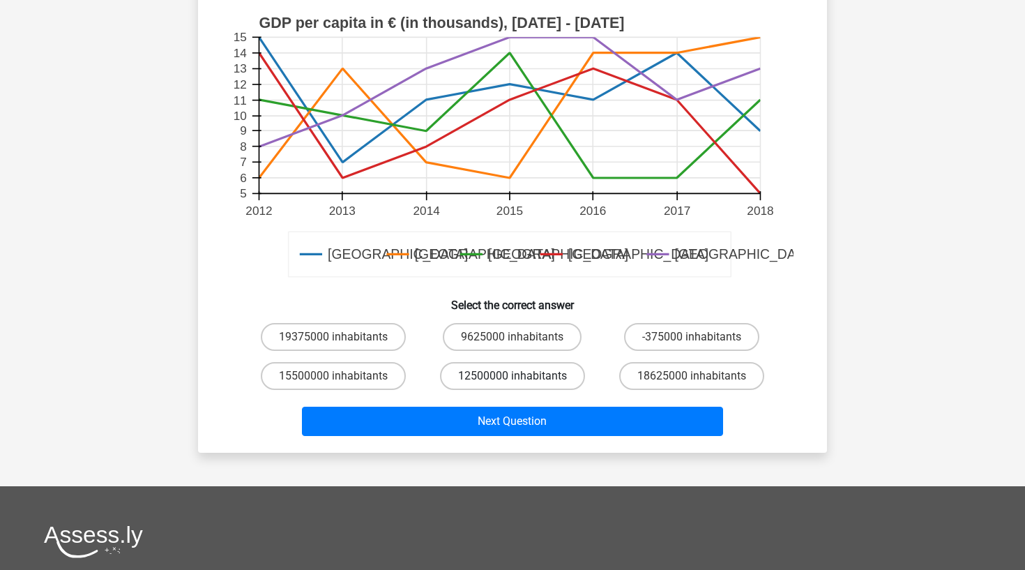
click at [444, 372] on label "12500000 inhabitants" at bounding box center [512, 376] width 145 height 28
click at [512, 376] on input "12500000 inhabitants" at bounding box center [516, 380] width 9 height 9
radio input "true"
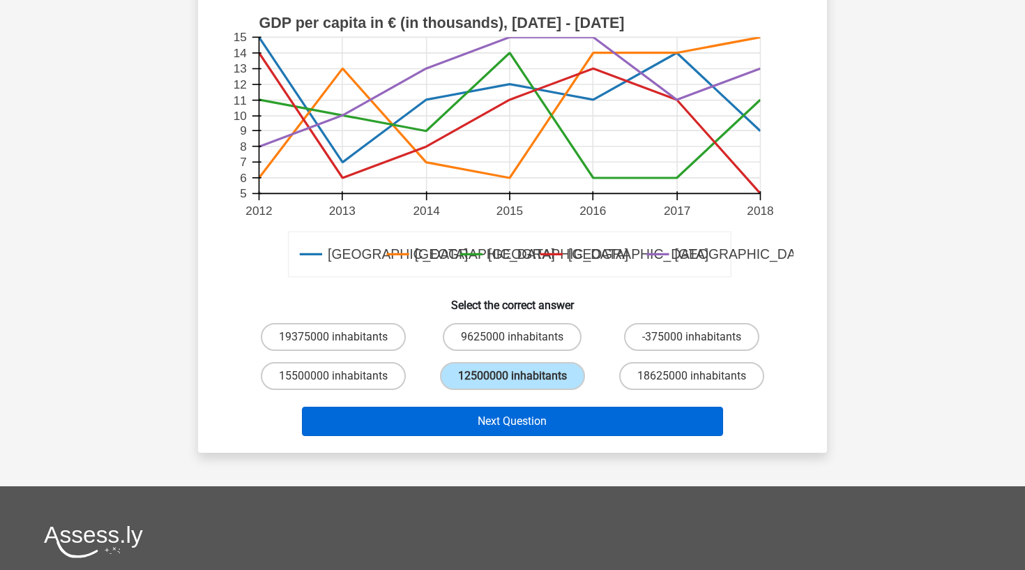
click at [481, 430] on button "Next Question" at bounding box center [513, 420] width 422 height 29
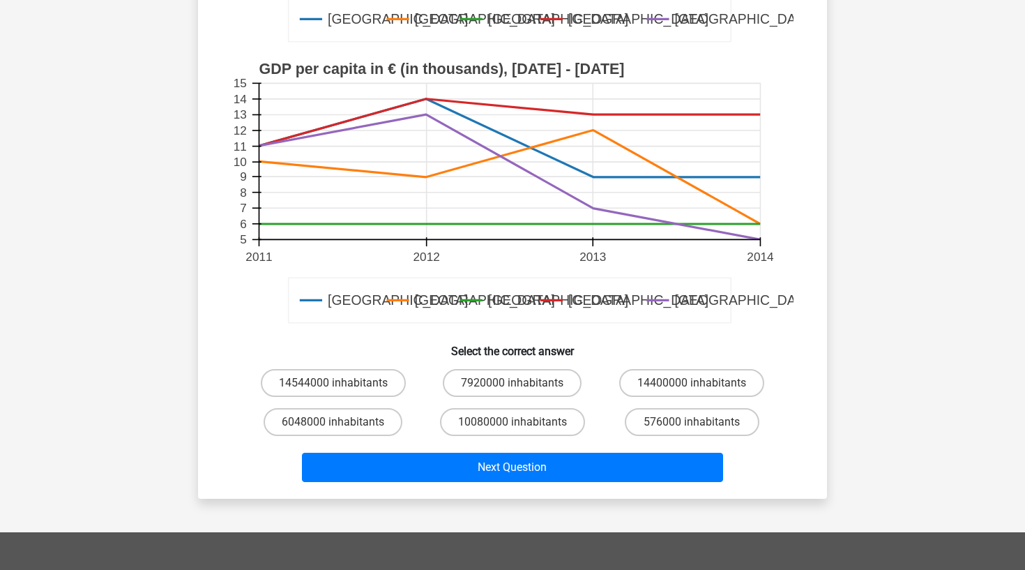
scroll to position [387, 0]
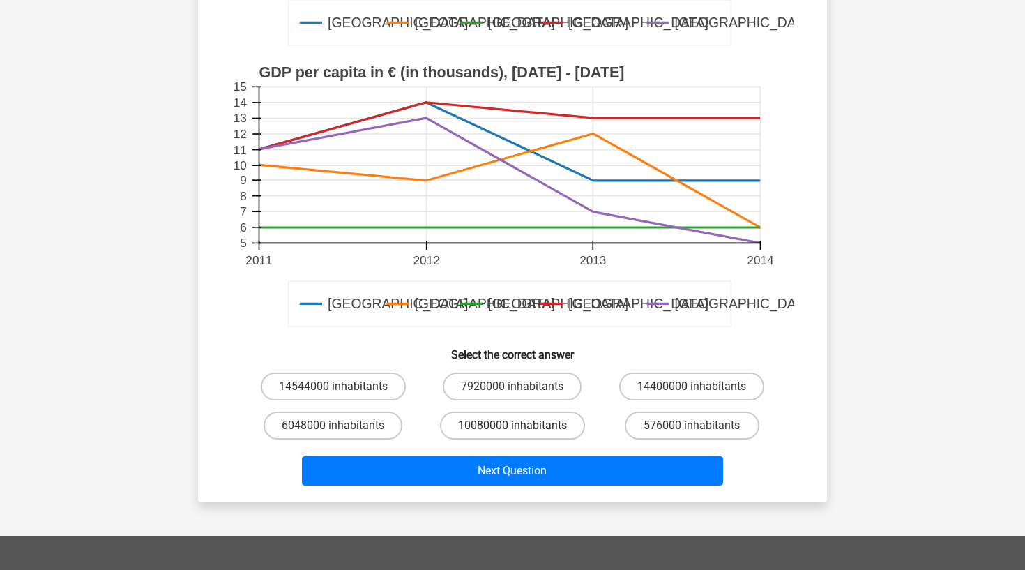
click at [496, 425] on label "10080000 inhabitants" at bounding box center [512, 425] width 145 height 28
click at [512, 425] on input "10080000 inhabitants" at bounding box center [516, 429] width 9 height 9
radio input "true"
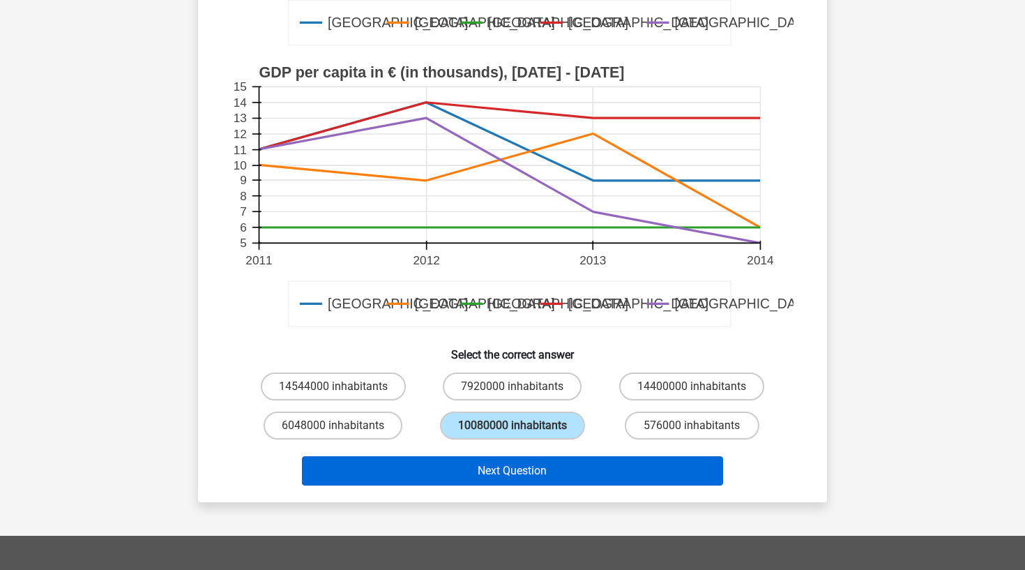
click at [498, 464] on button "Next Question" at bounding box center [513, 470] width 422 height 29
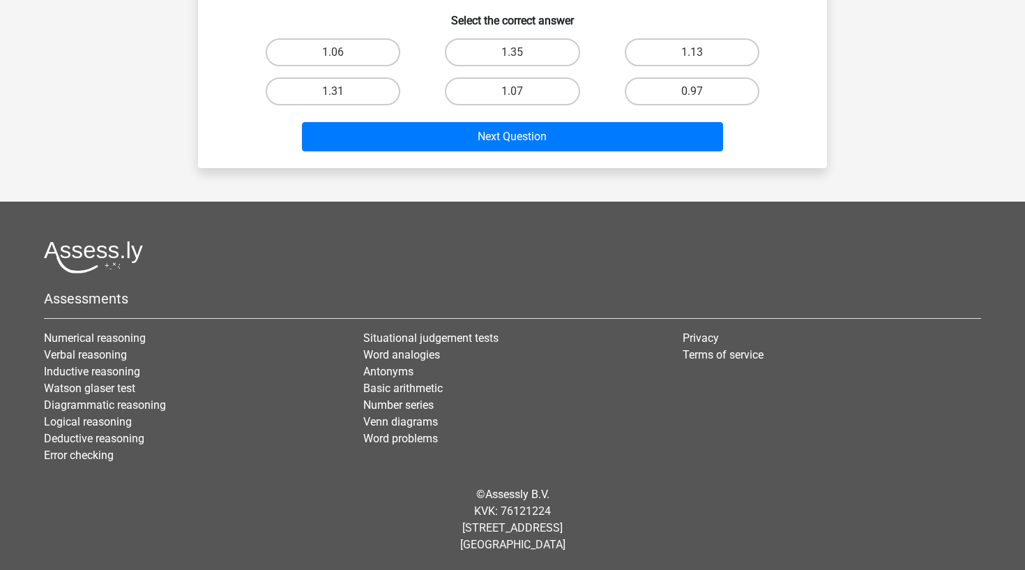
scroll to position [721, 0]
click at [372, 89] on label "1.31" at bounding box center [333, 91] width 135 height 28
click at [342, 91] on input "1.31" at bounding box center [337, 95] width 9 height 9
radio input "true"
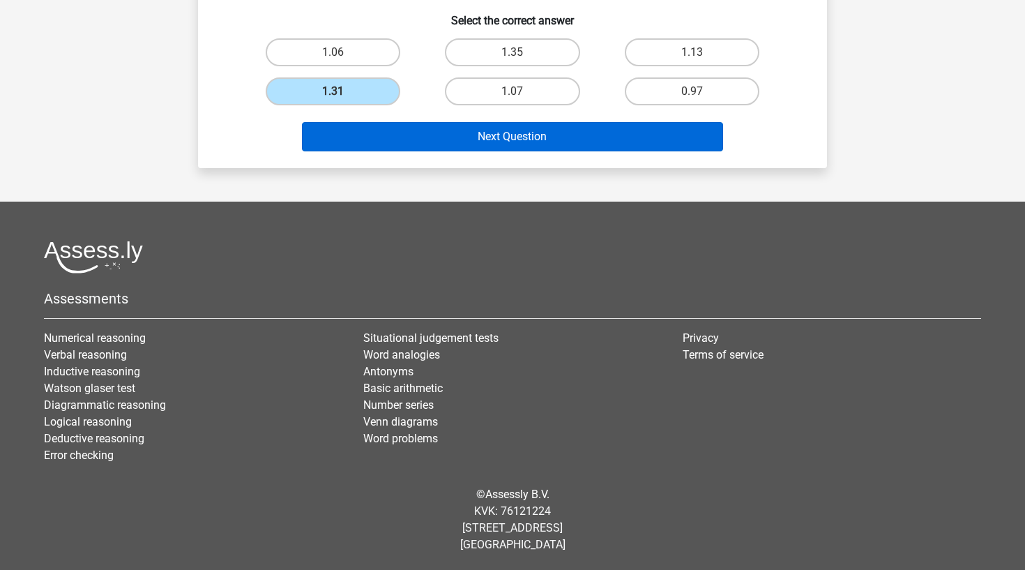
click at [418, 136] on button "Next Question" at bounding box center [513, 136] width 422 height 29
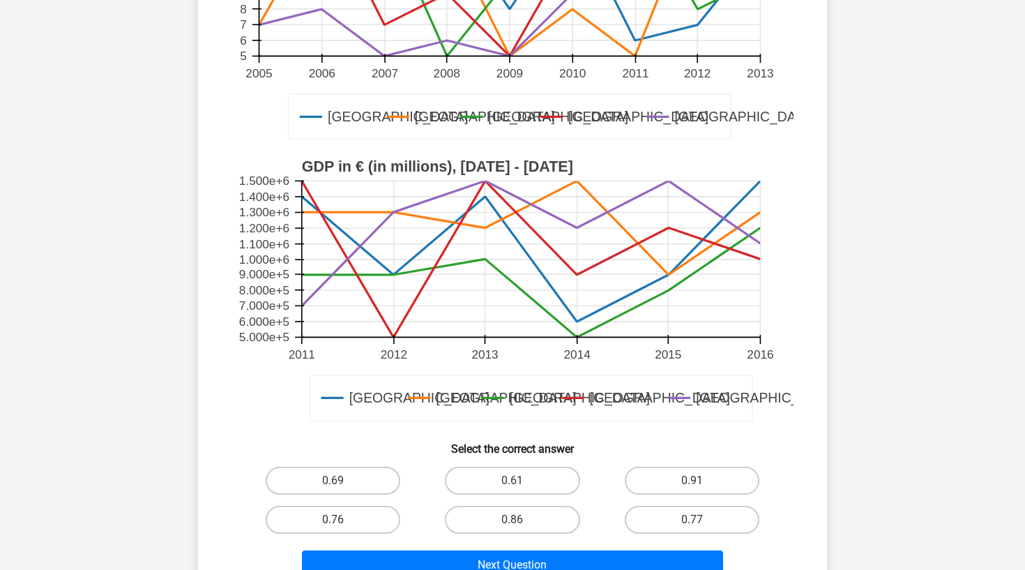
scroll to position [291, 0]
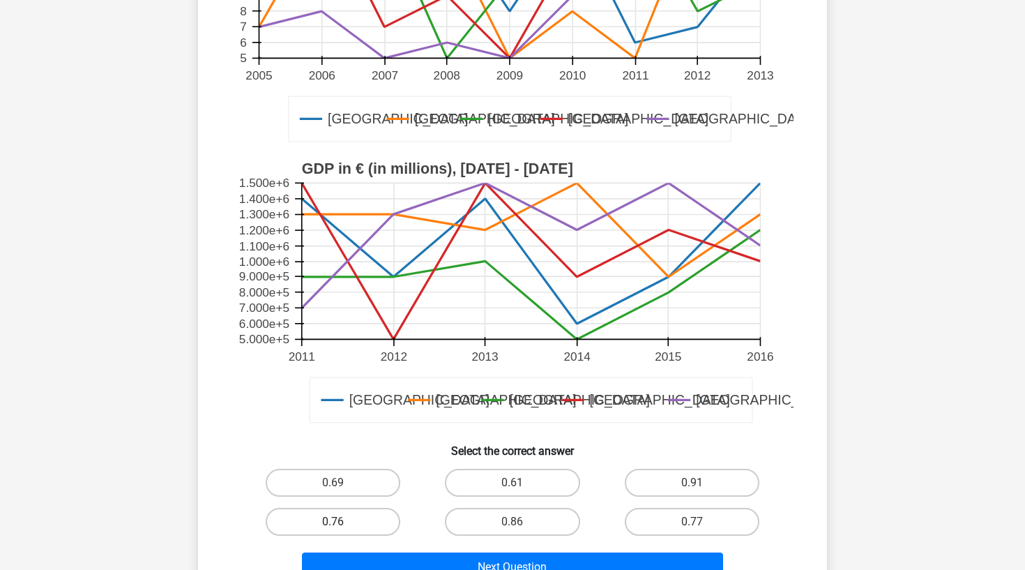
click at [366, 517] on label "0.76" at bounding box center [333, 521] width 135 height 28
click at [342, 521] on input "0.76" at bounding box center [337, 525] width 9 height 9
radio input "true"
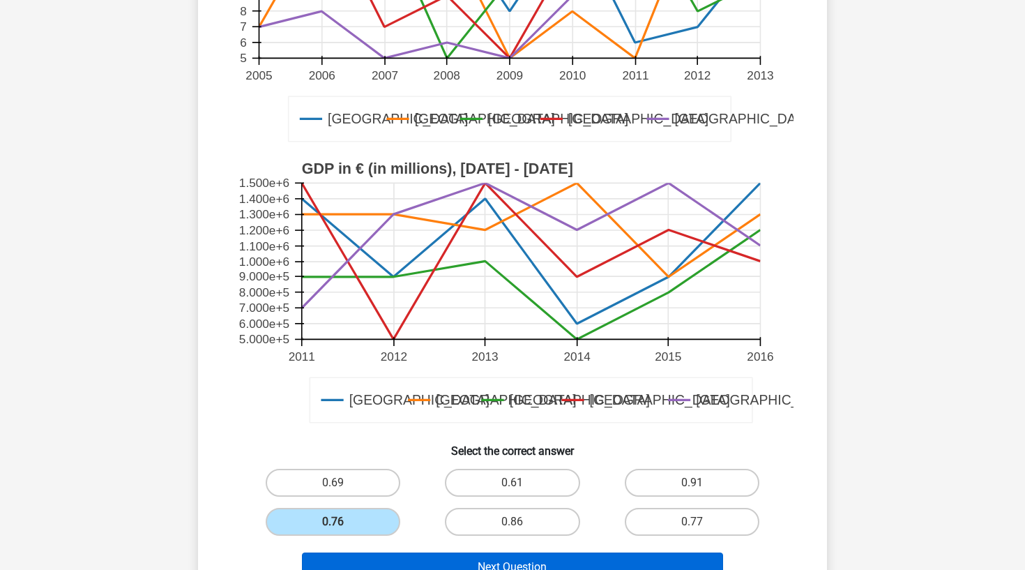
click at [448, 569] on button "Next Question" at bounding box center [513, 566] width 422 height 29
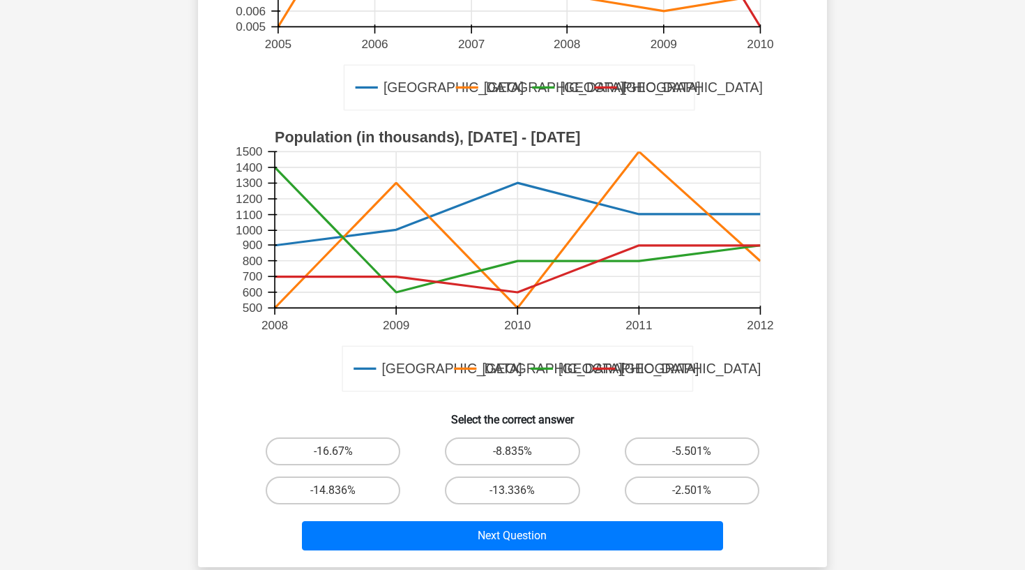
scroll to position [369, 0]
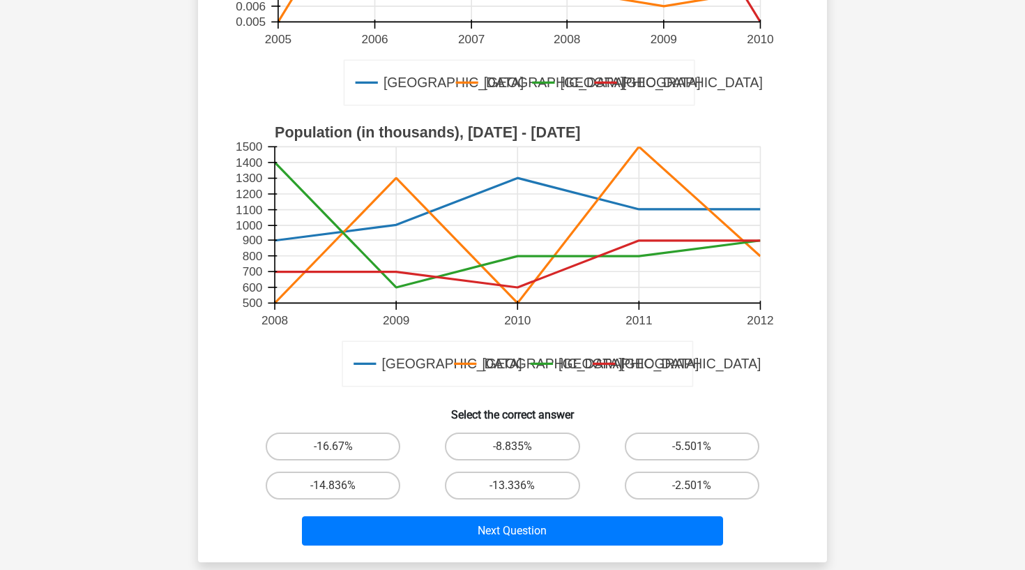
click at [520, 446] on input "-8.835%" at bounding box center [516, 450] width 9 height 9
radio input "true"
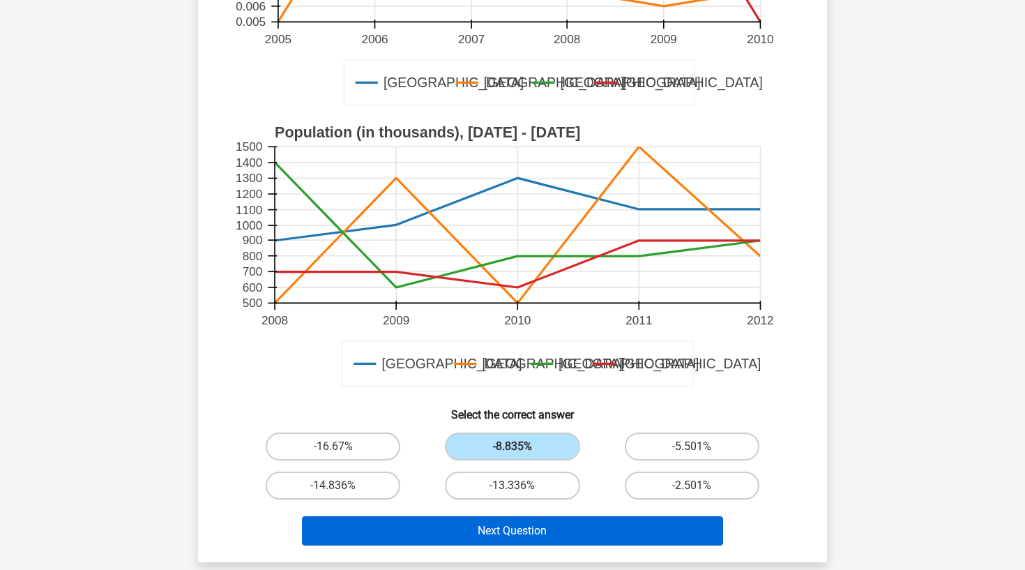
click at [537, 516] on button "Next Question" at bounding box center [513, 530] width 422 height 29
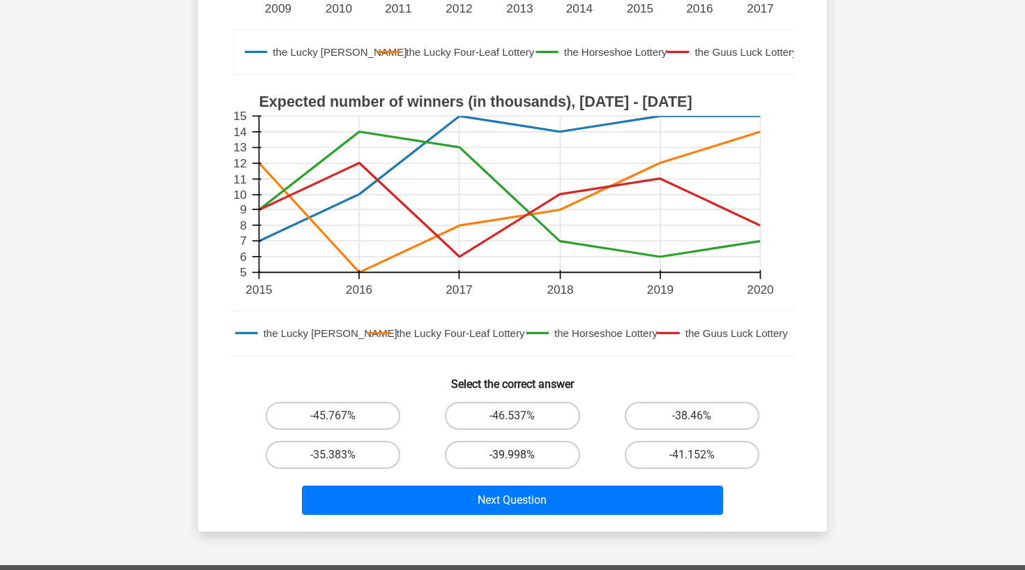
scroll to position [374, 0]
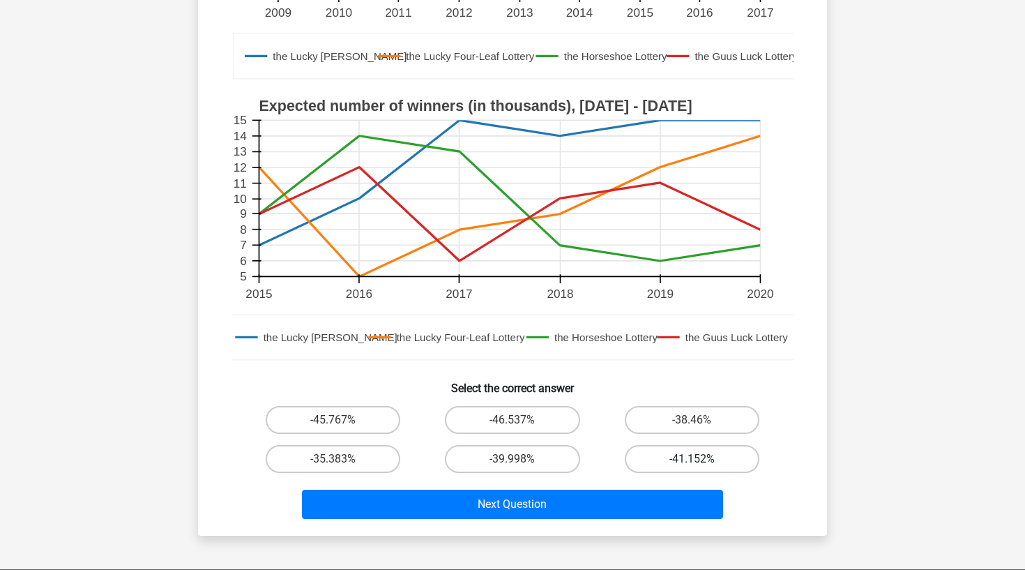
click at [639, 461] on label "-41.152%" at bounding box center [692, 459] width 135 height 28
click at [692, 461] on input "-41.152%" at bounding box center [696, 463] width 9 height 9
radio input "true"
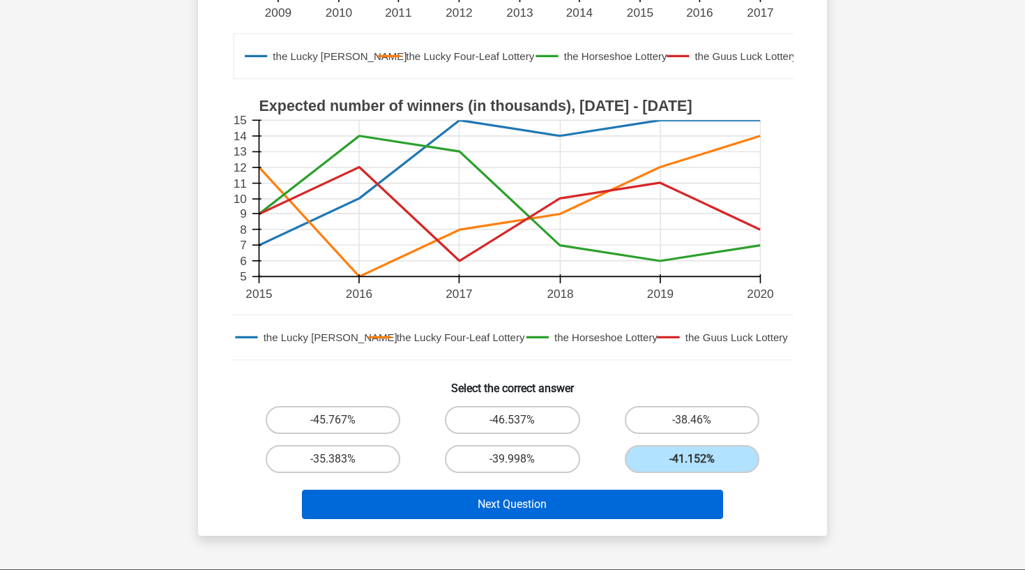
click at [633, 500] on button "Next Question" at bounding box center [513, 503] width 422 height 29
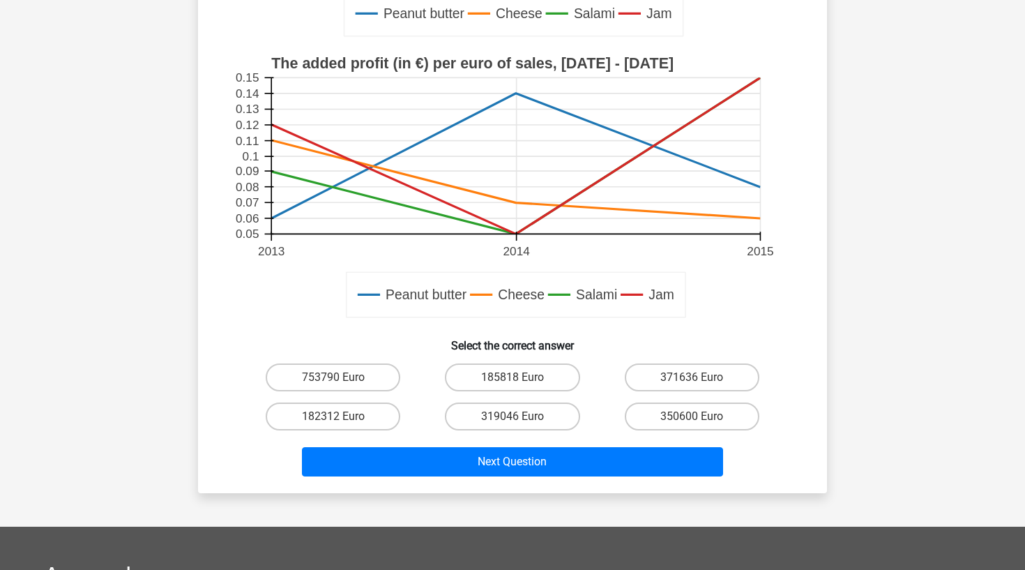
scroll to position [442, 0]
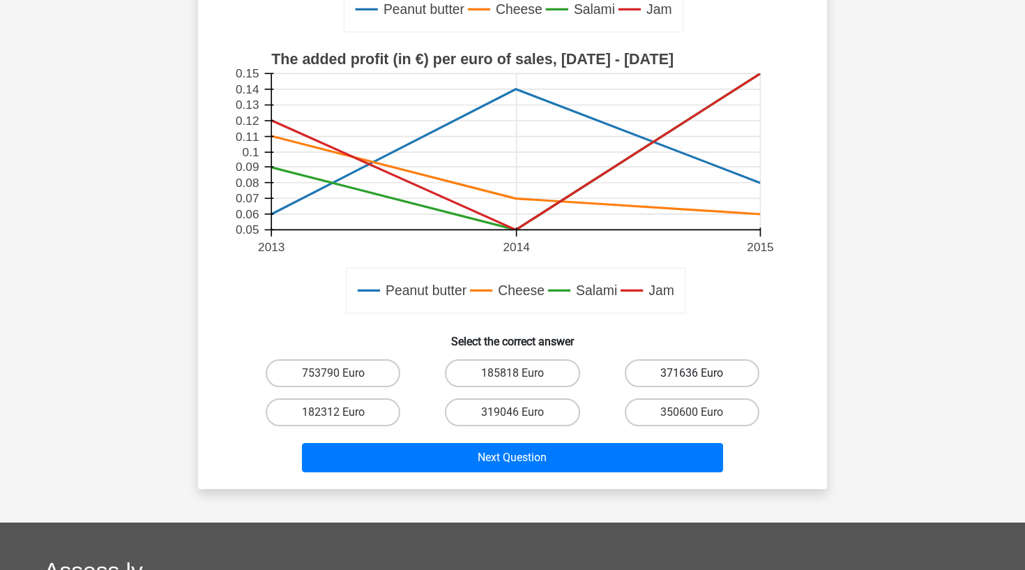
click at [684, 374] on label "371636 Euro" at bounding box center [692, 373] width 135 height 28
click at [692, 374] on input "371636 Euro" at bounding box center [696, 377] width 9 height 9
radio input "true"
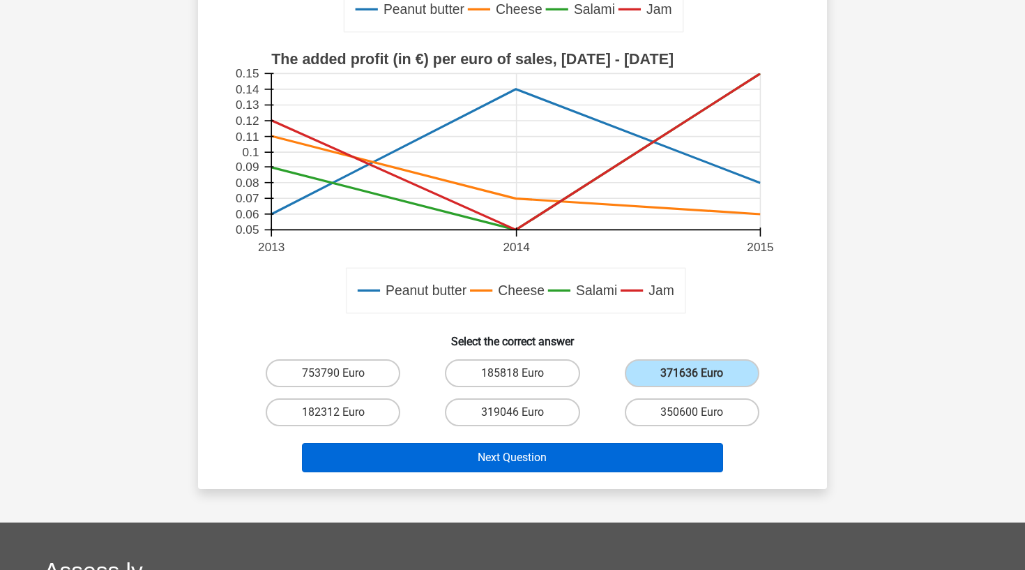
click at [620, 460] on button "Next Question" at bounding box center [513, 457] width 422 height 29
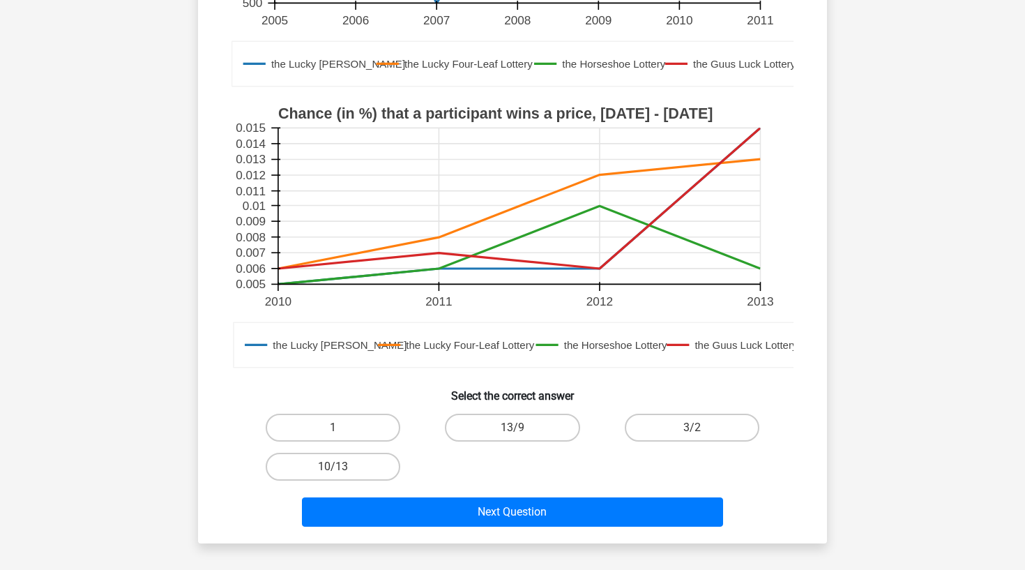
scroll to position [374, 0]
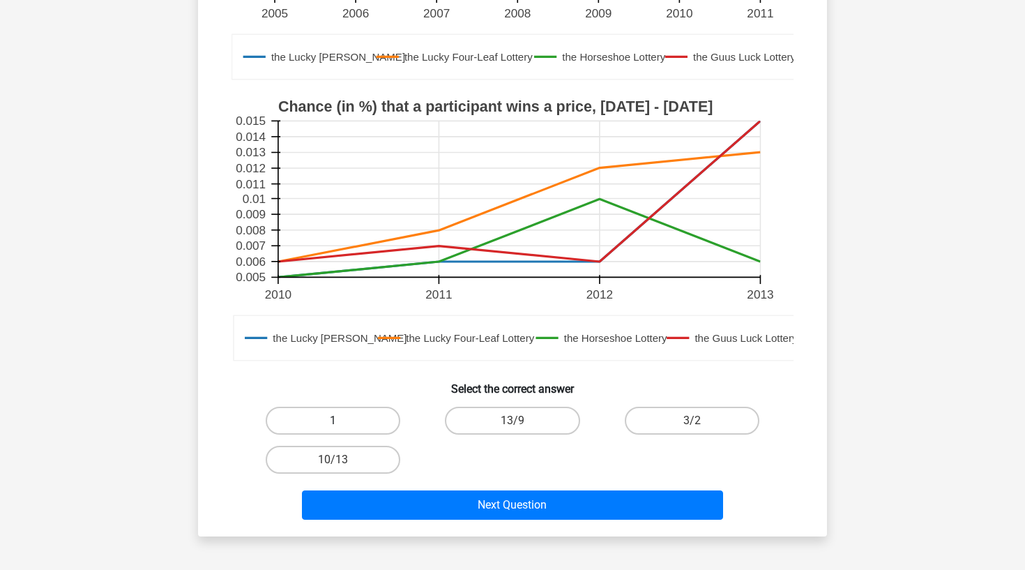
click at [350, 431] on label "1" at bounding box center [333, 420] width 135 height 28
click at [342, 429] on input "1" at bounding box center [337, 424] width 9 height 9
radio input "true"
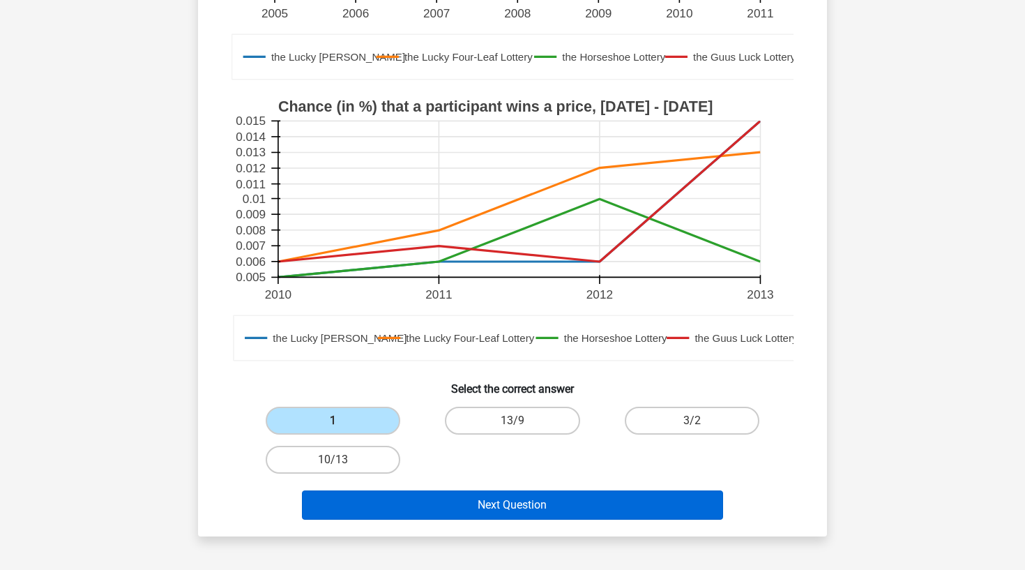
click at [413, 505] on button "Next Question" at bounding box center [513, 504] width 422 height 29
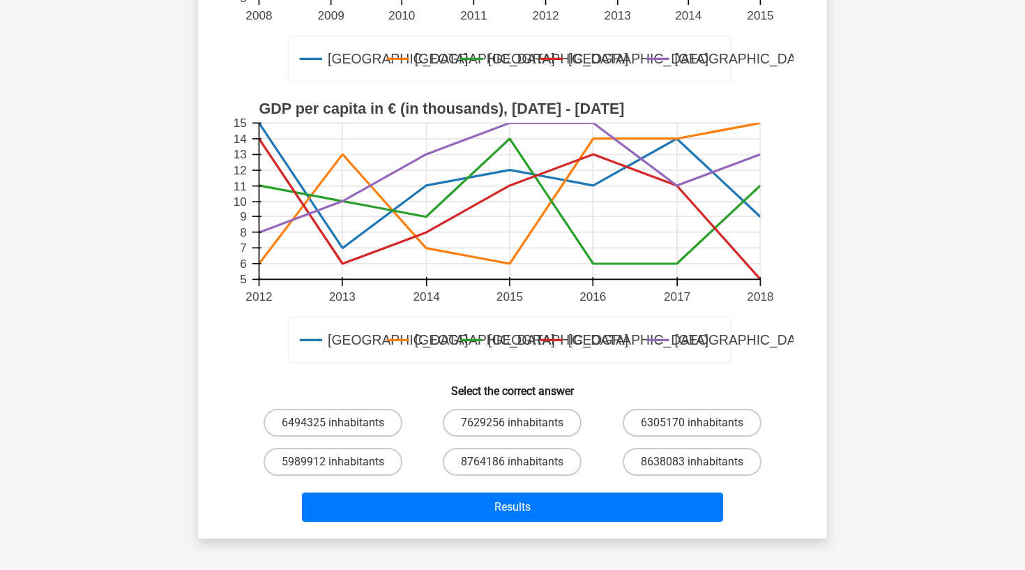
scroll to position [536, 0]
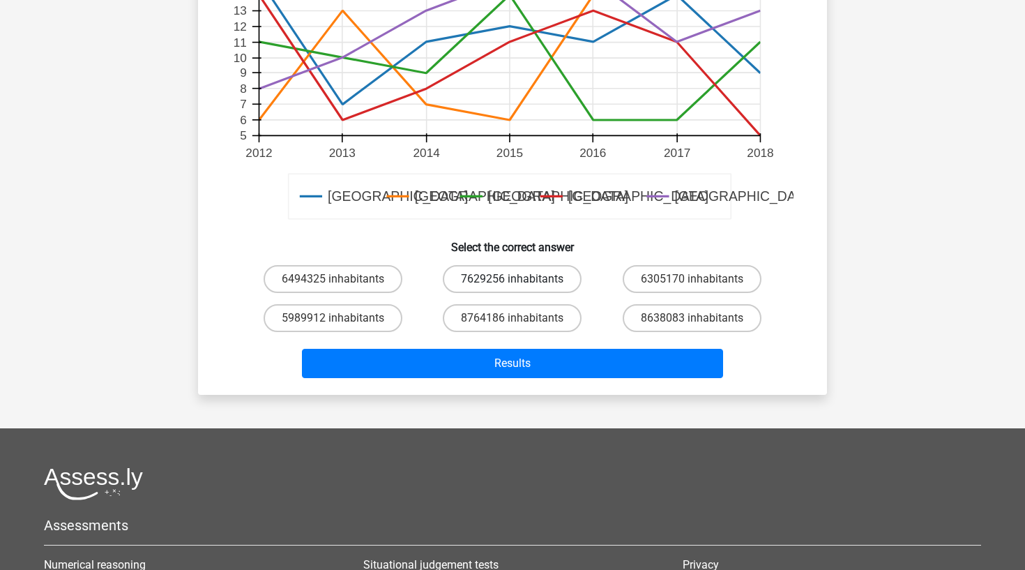
click at [535, 277] on label "7629256 inhabitants" at bounding box center [512, 279] width 139 height 28
click at [521, 279] on input "7629256 inhabitants" at bounding box center [516, 283] width 9 height 9
radio input "true"
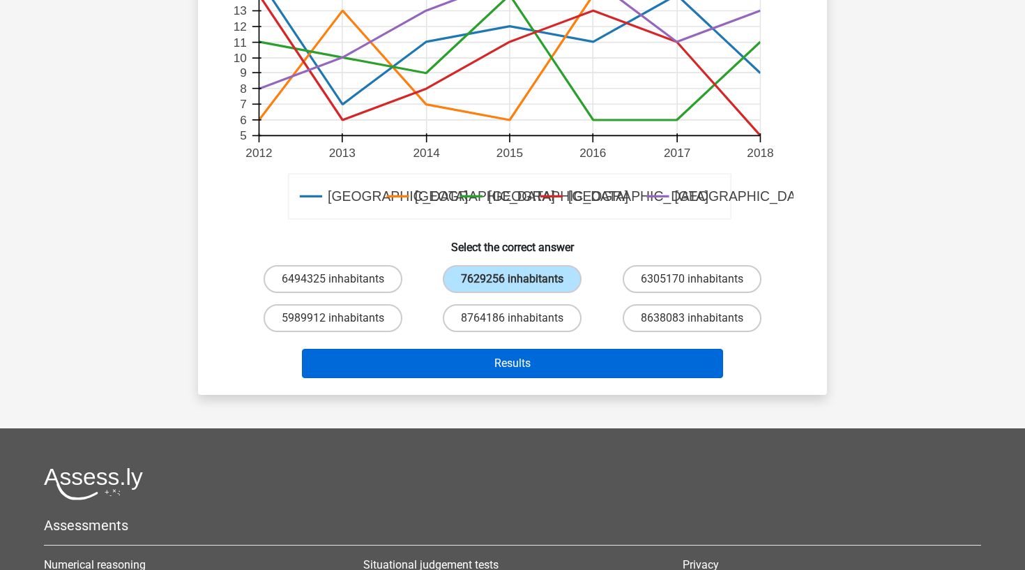
click at [572, 369] on button "Results" at bounding box center [513, 363] width 422 height 29
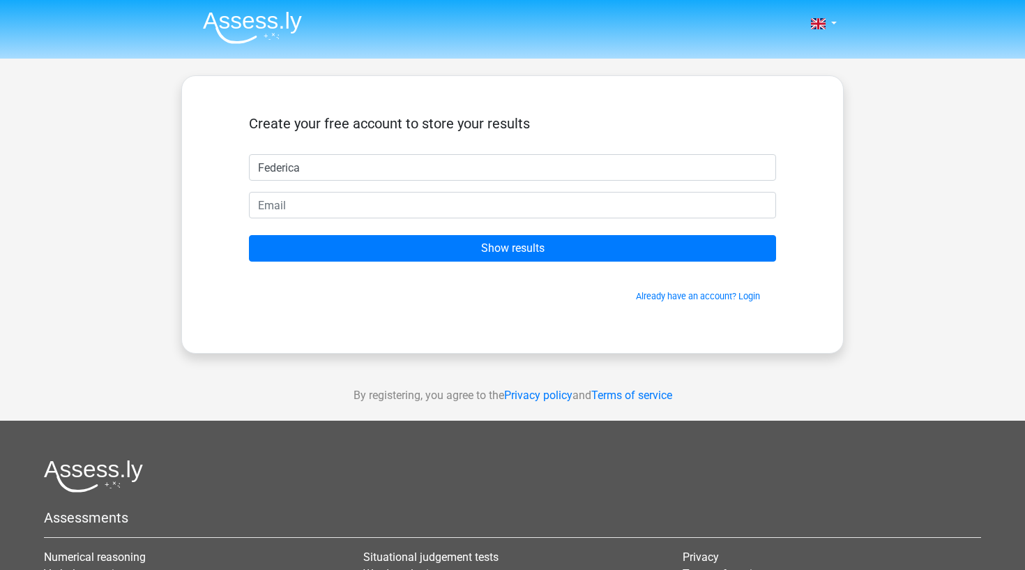
type input "Federica"
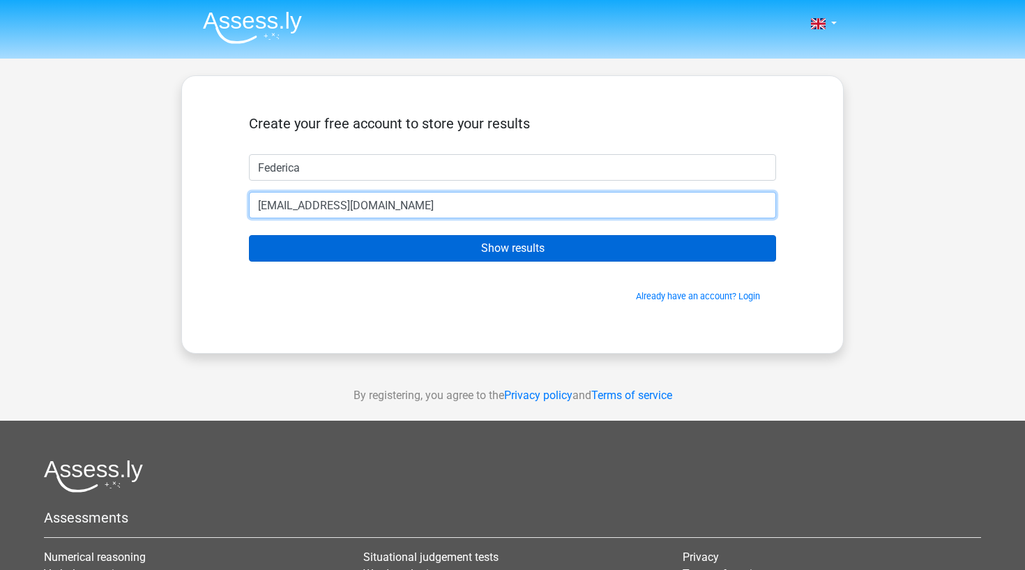
type input "federicatoselli03@gmail.com"
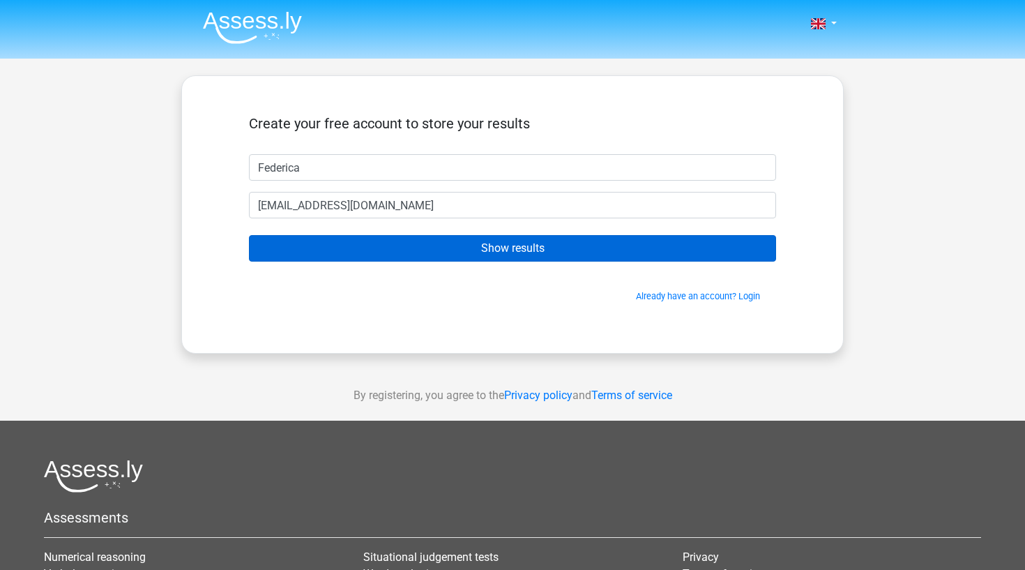
click at [491, 248] on input "Show results" at bounding box center [512, 248] width 527 height 26
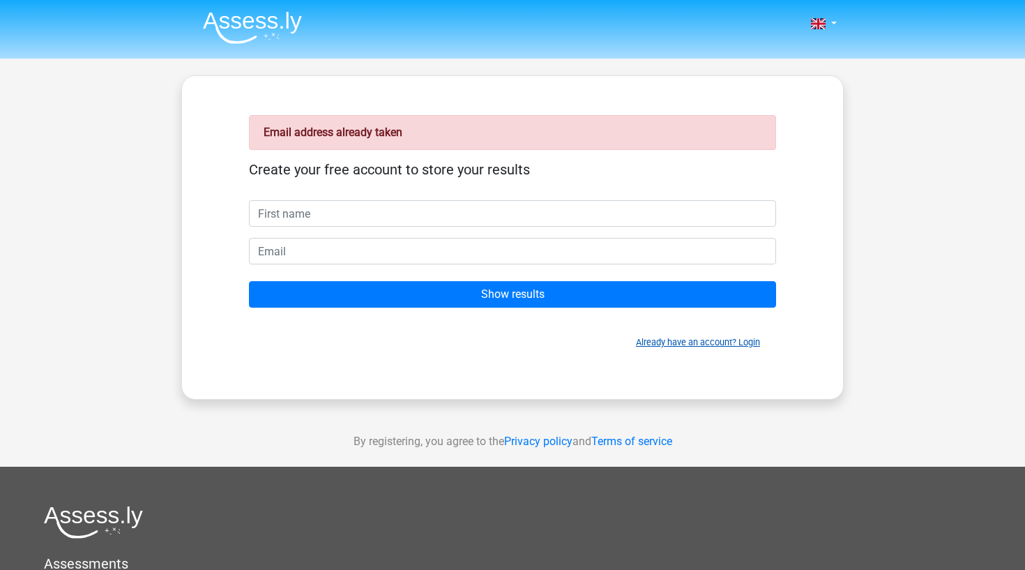
click at [742, 342] on link "Already have an account? Login" at bounding box center [698, 342] width 124 height 10
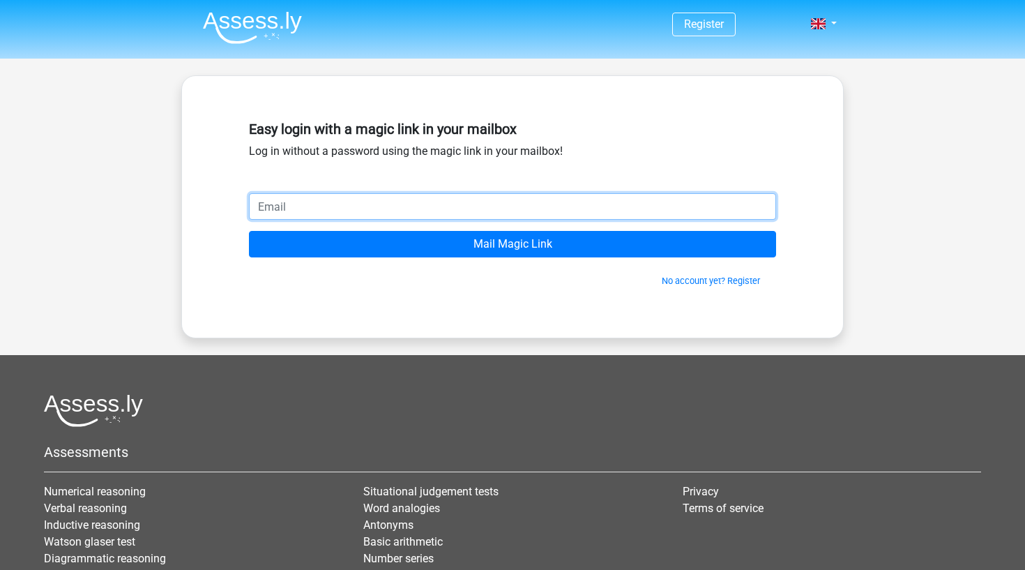
type input "federicatoselli03@gmail.com"
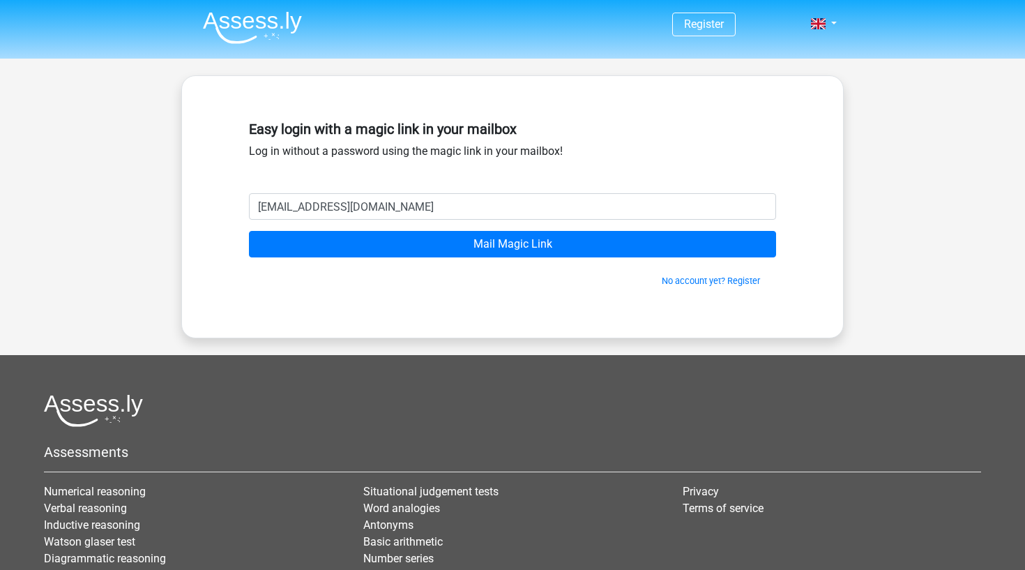
click at [436, 261] on div "No account yet? Register" at bounding box center [512, 272] width 527 height 30
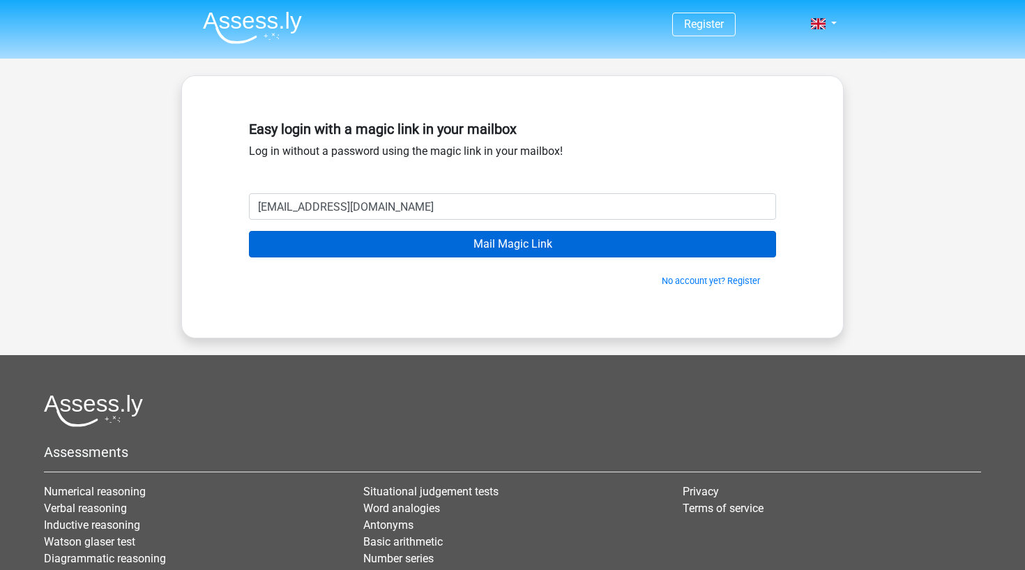
click at [576, 244] on input "Mail Magic Link" at bounding box center [512, 244] width 527 height 26
